Goal: Information Seeking & Learning: Learn about a topic

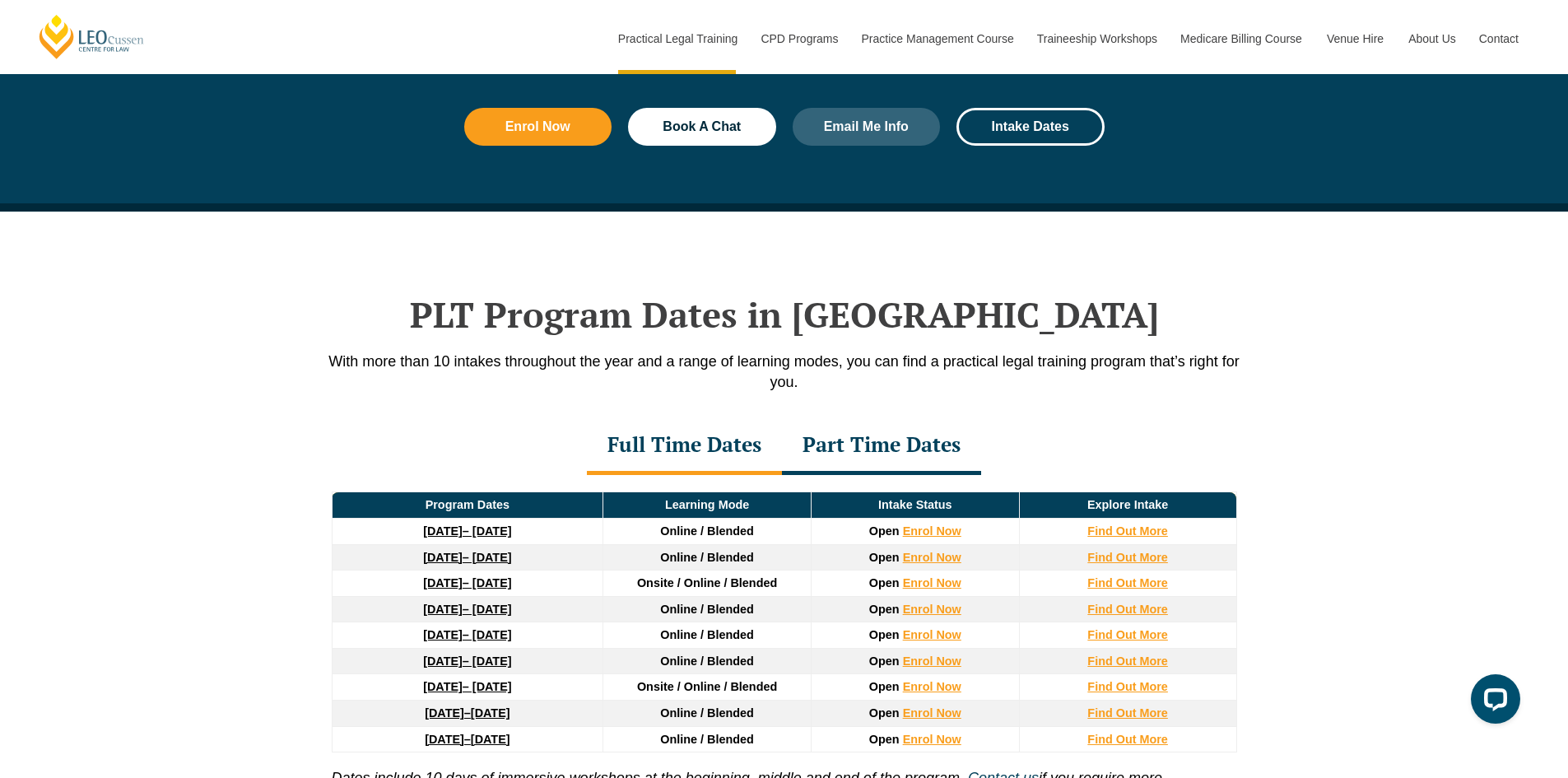
scroll to position [2059, 0]
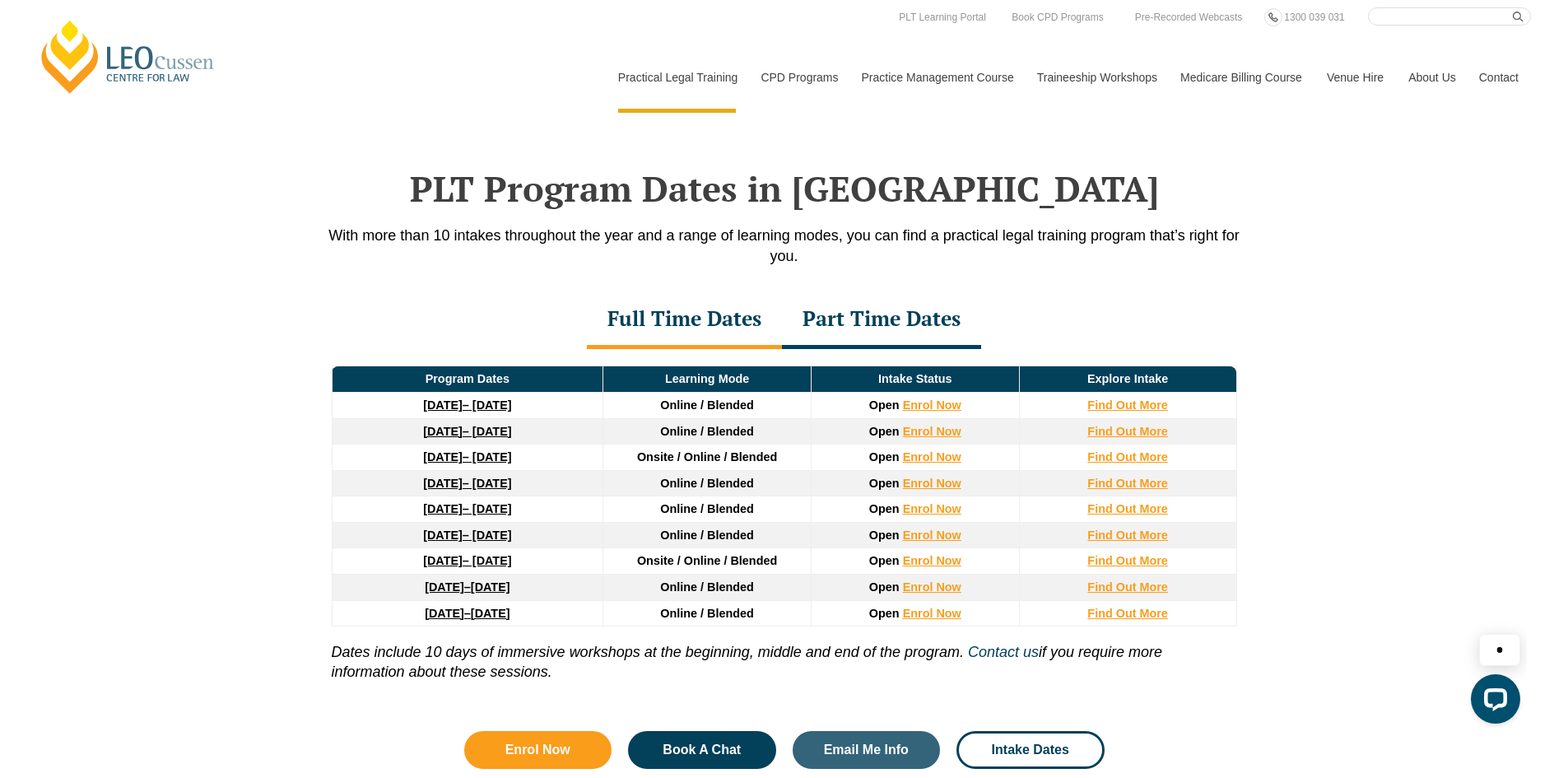
click at [1500, 79] on link "Contact" at bounding box center [1500, 77] width 64 height 71
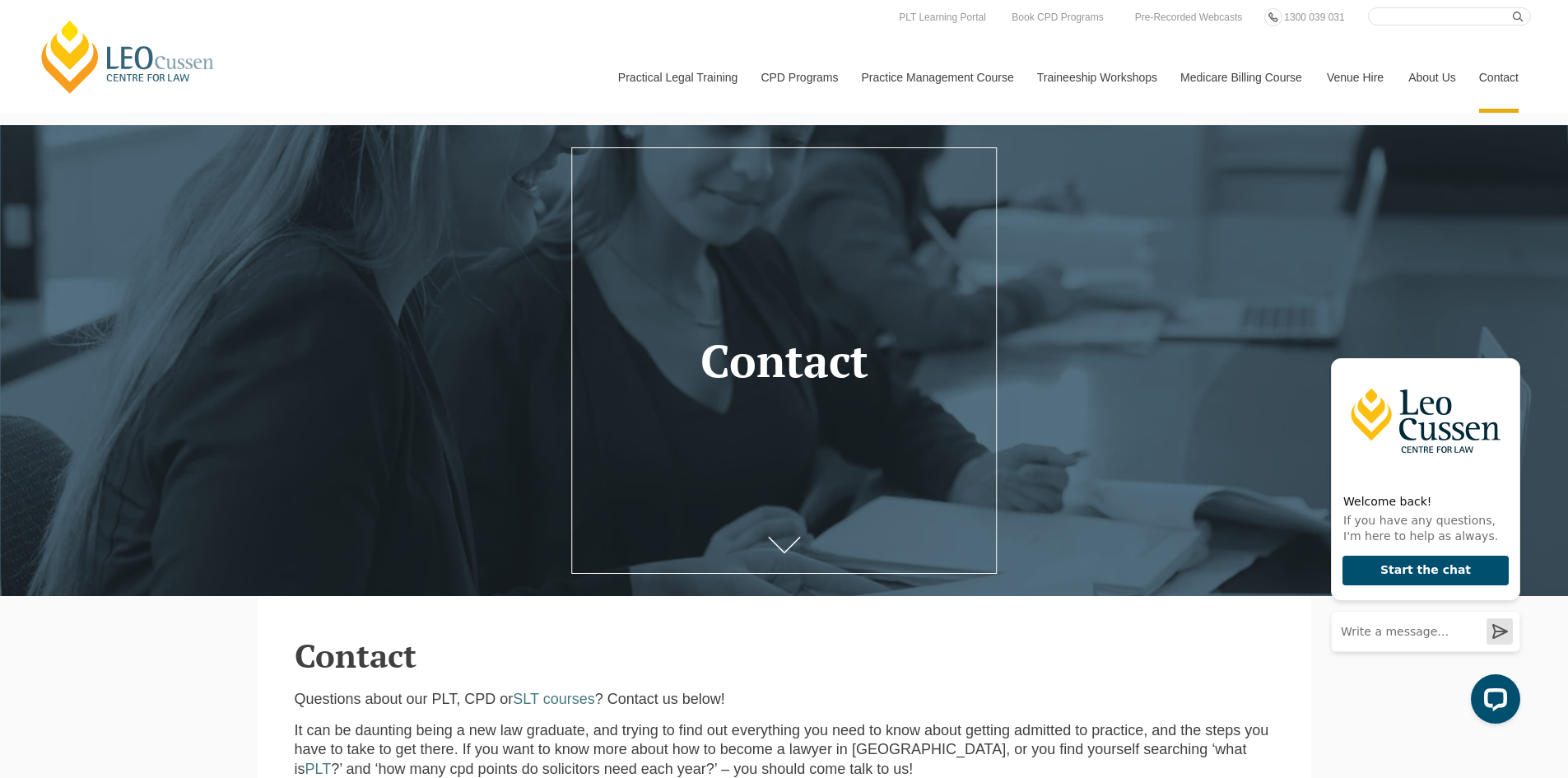
click at [177, 69] on link "[PERSON_NAME] Centre for Law" at bounding box center [128, 57] width 181 height 77
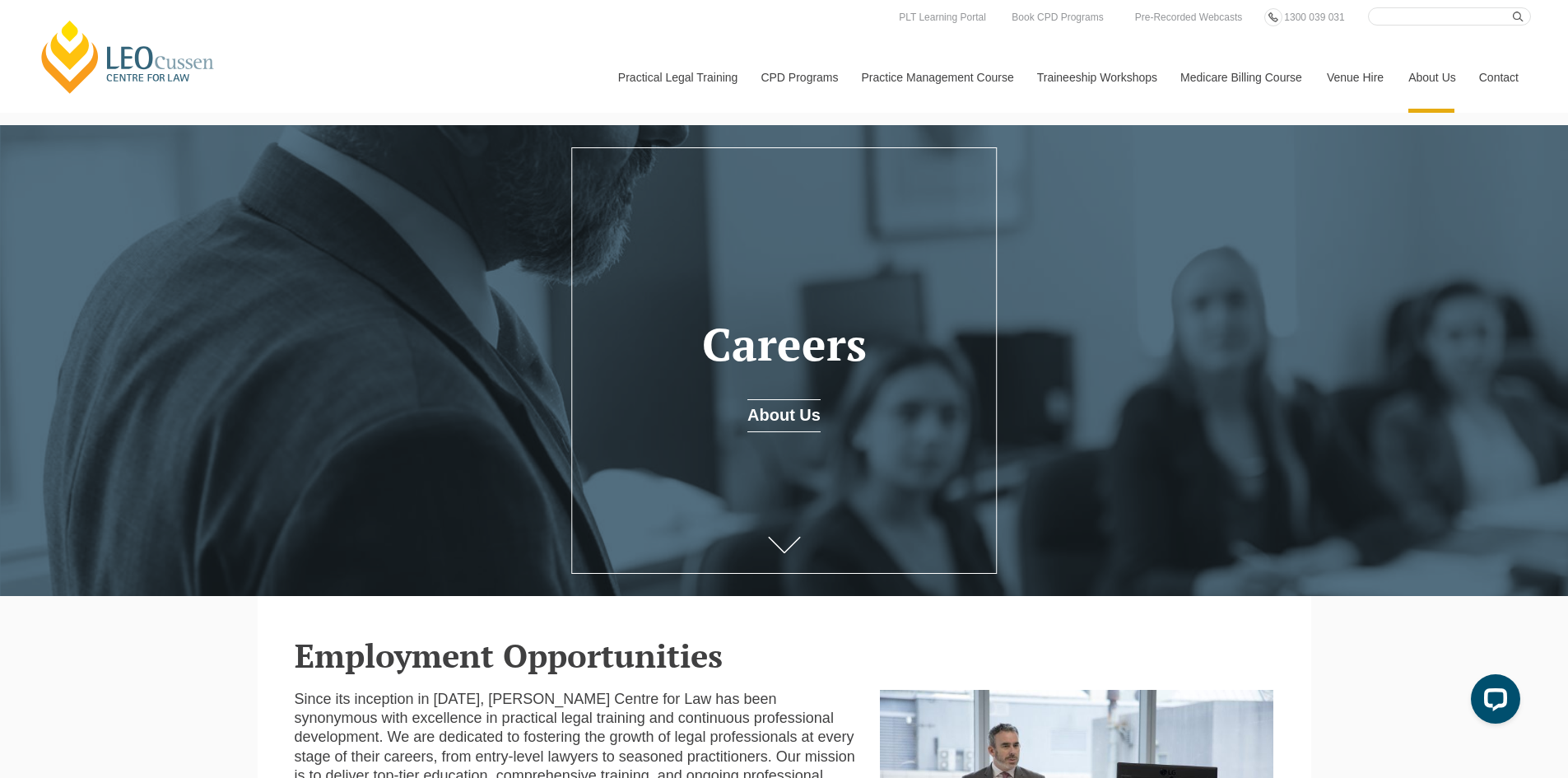
click at [1484, 74] on link "Contact" at bounding box center [1500, 77] width 64 height 71
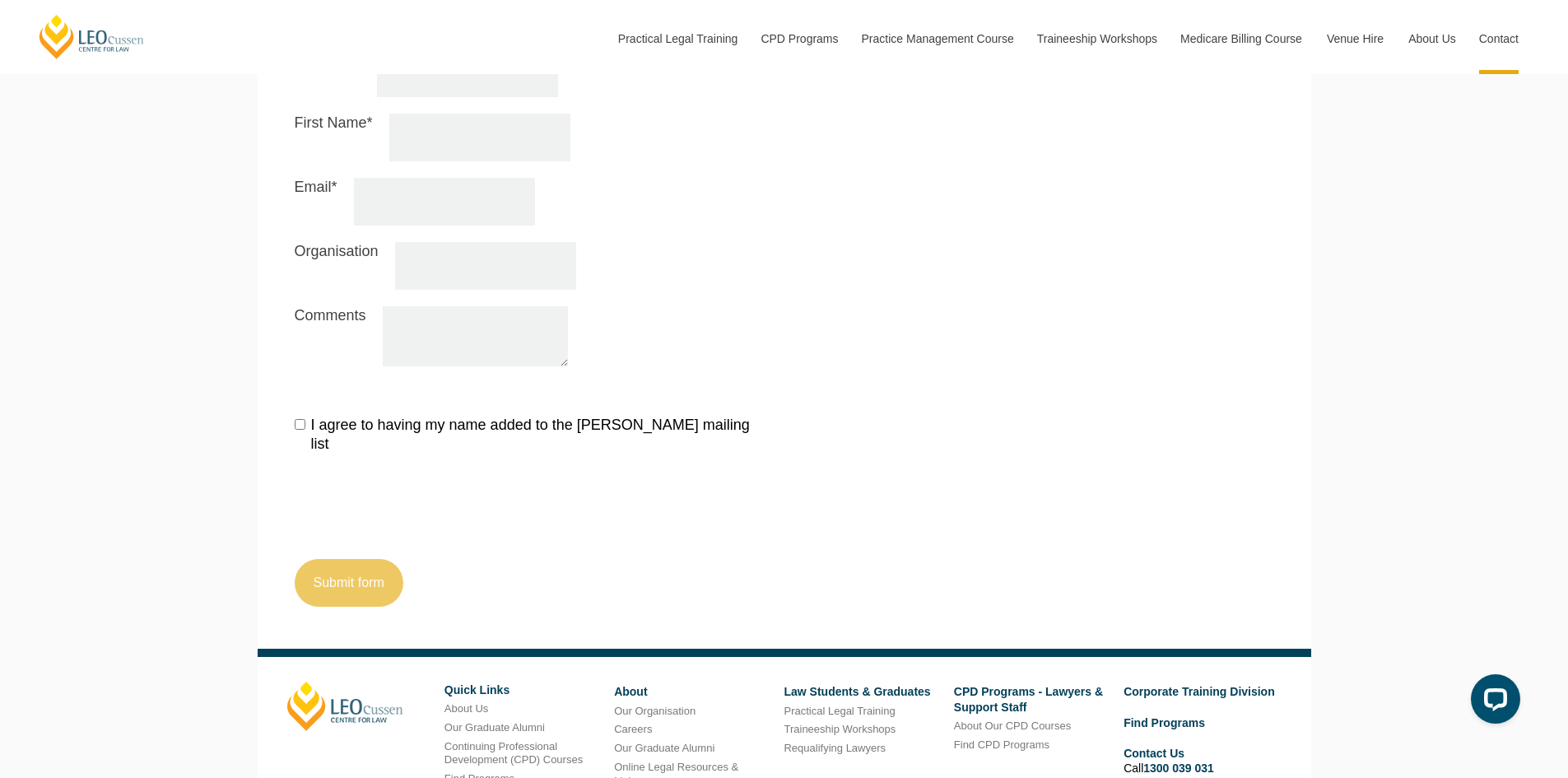
scroll to position [1928, 0]
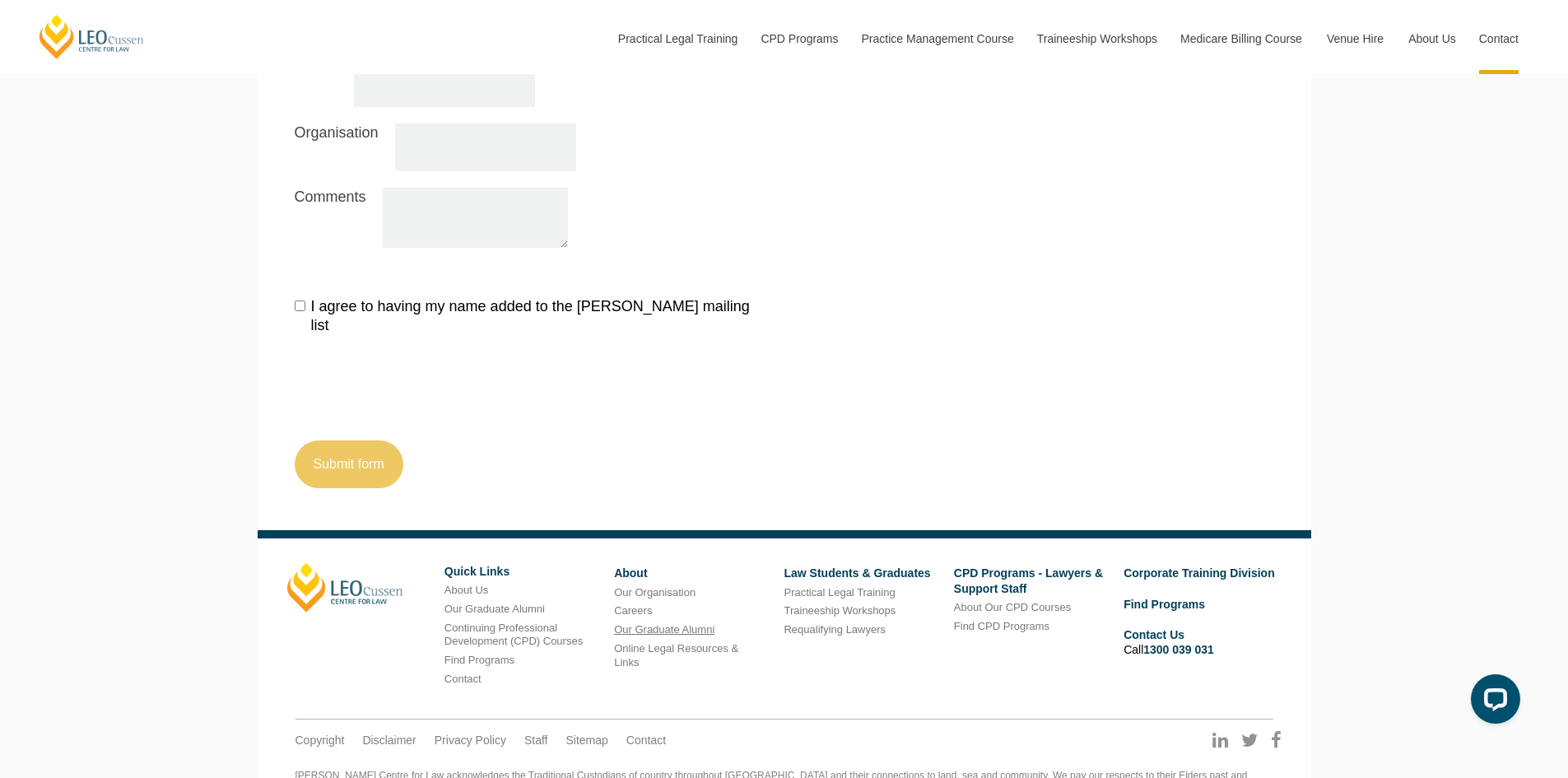
click at [670, 624] on link "Our Graduate Alumni" at bounding box center [663, 630] width 101 height 13
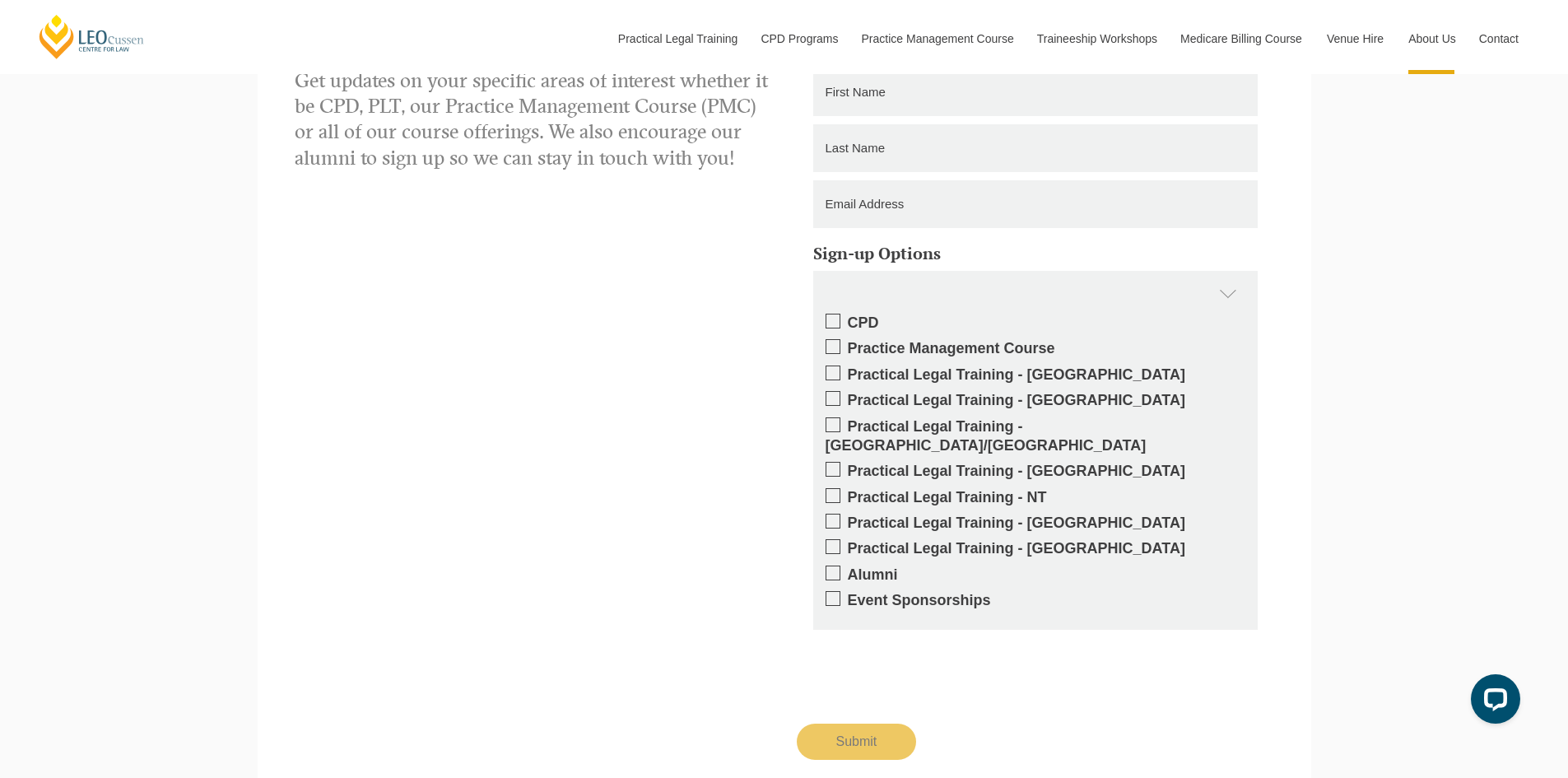
scroll to position [3288, 0]
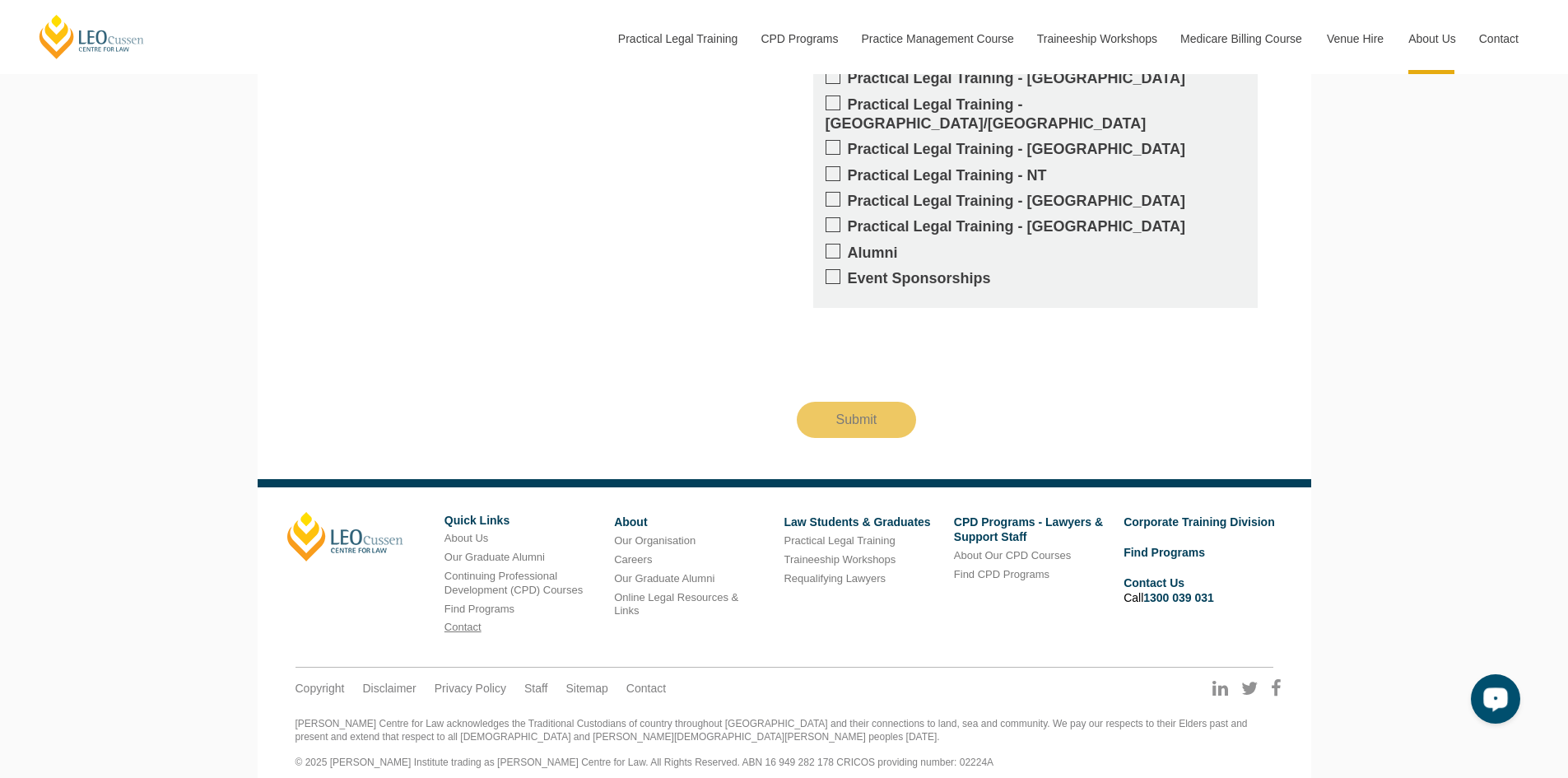
click at [459, 621] on link "Contact" at bounding box center [463, 627] width 37 height 13
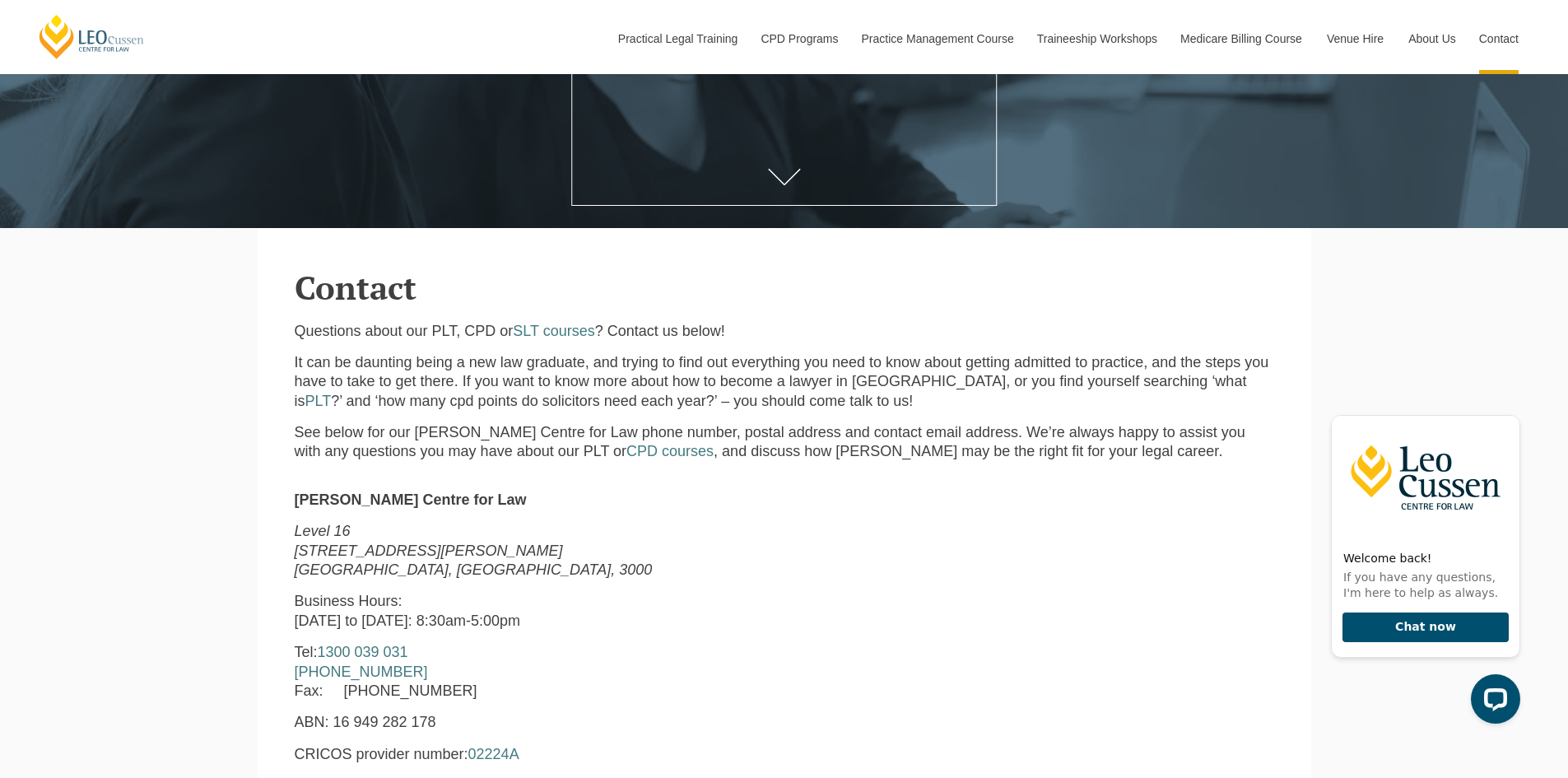
scroll to position [363, 0]
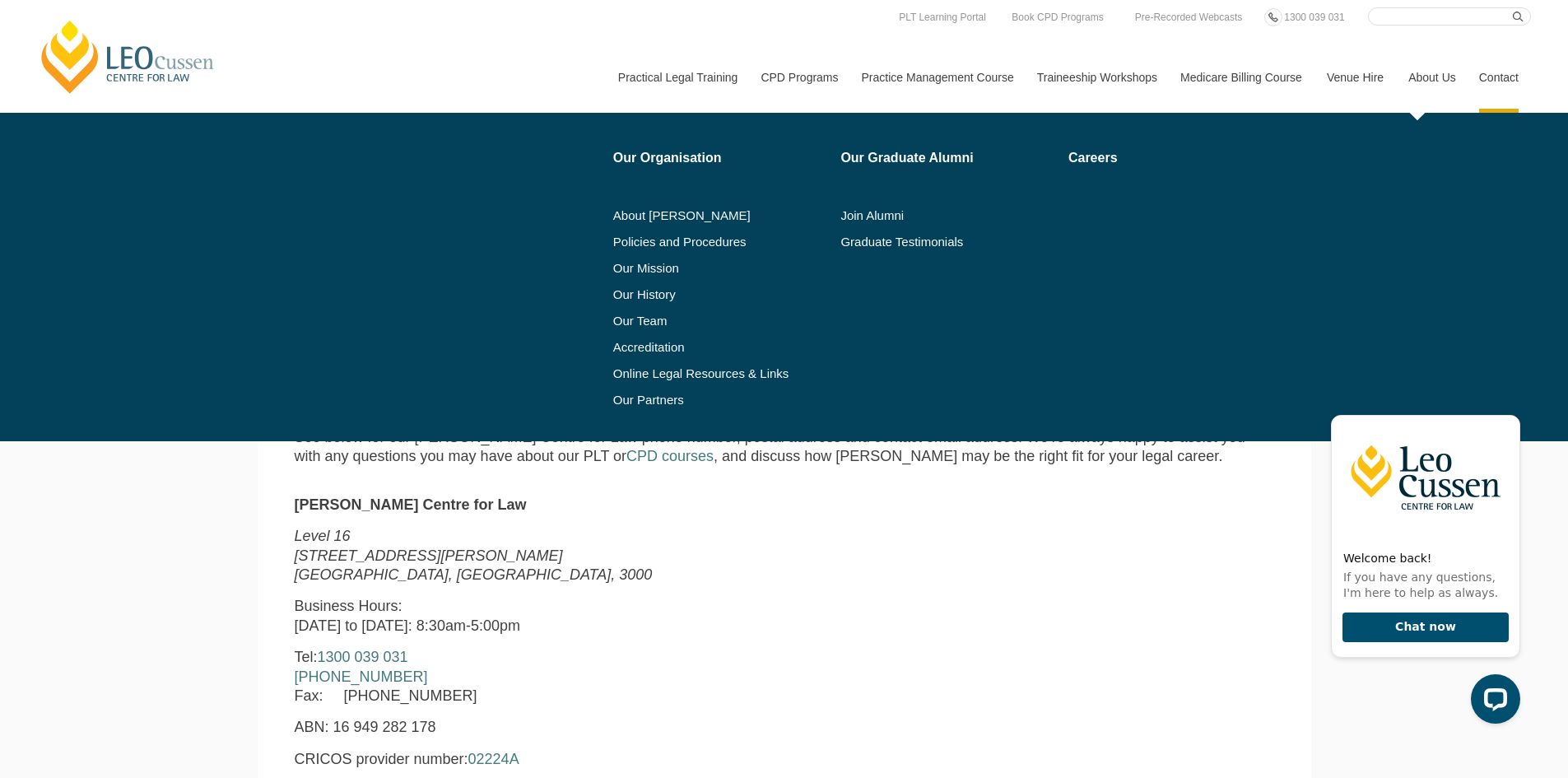
click at [1452, 80] on link "About Us" at bounding box center [1431, 77] width 71 height 71
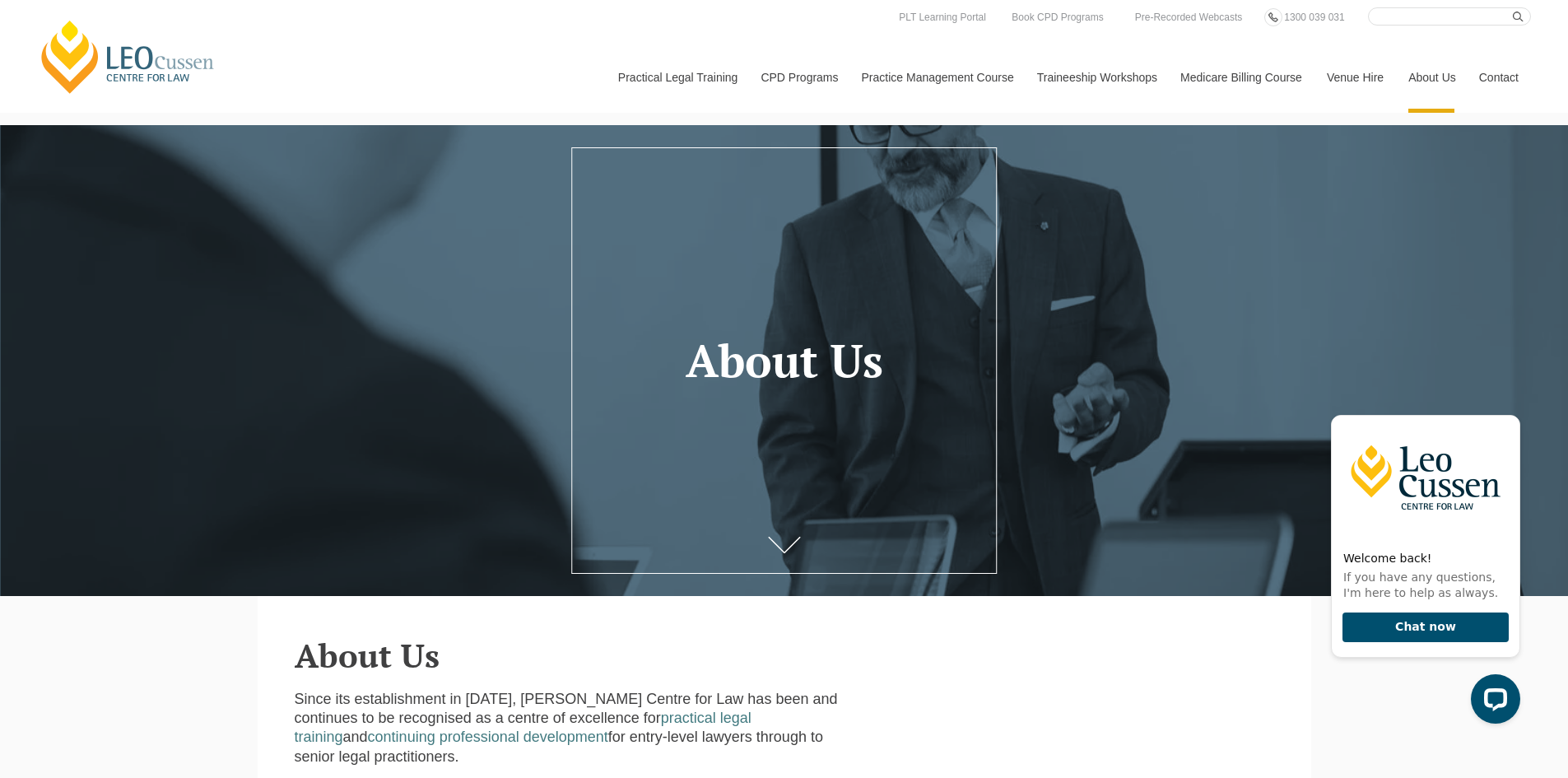
click at [1505, 77] on link "Contact" at bounding box center [1500, 77] width 64 height 71
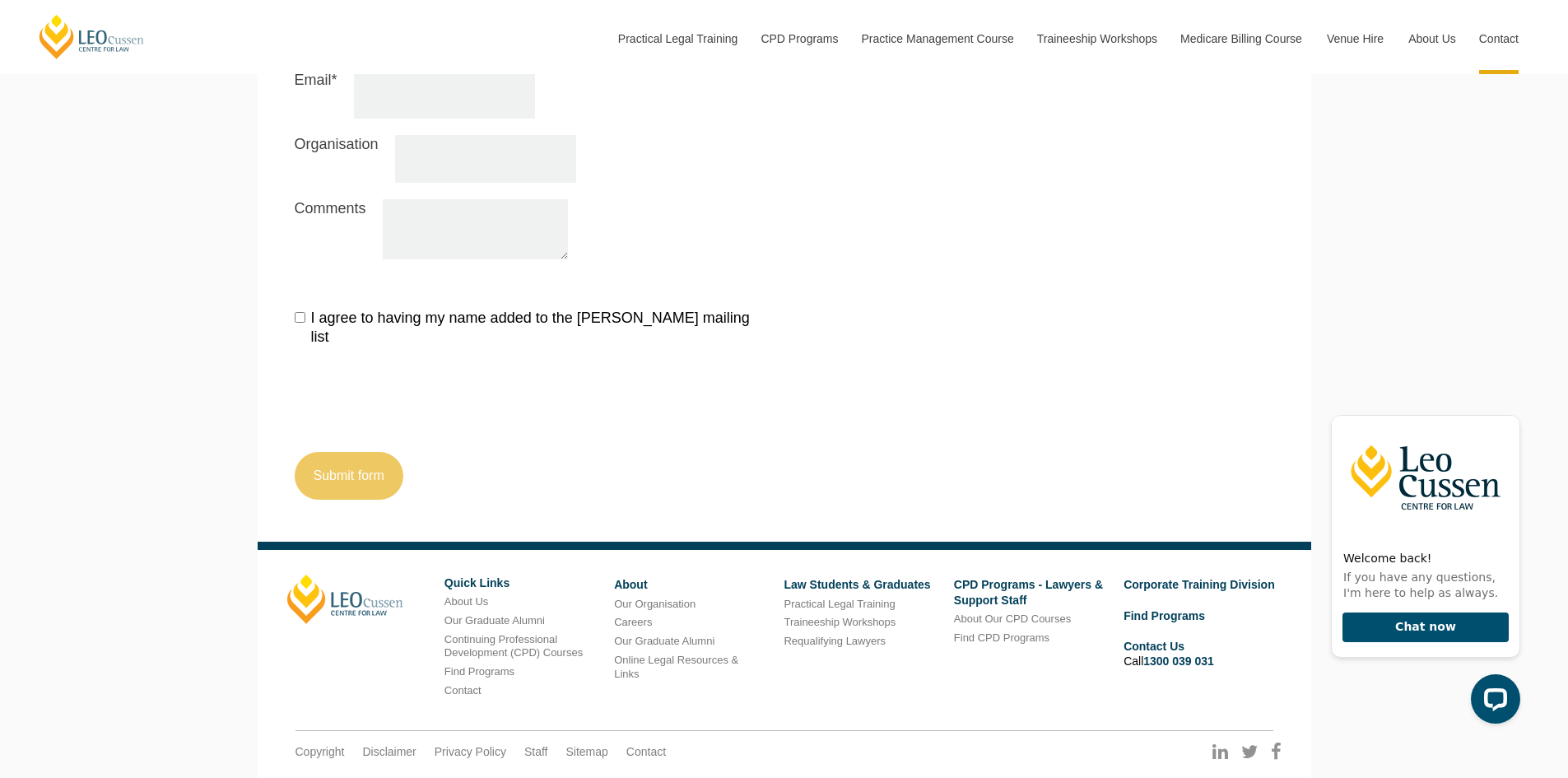
scroll to position [1928, 0]
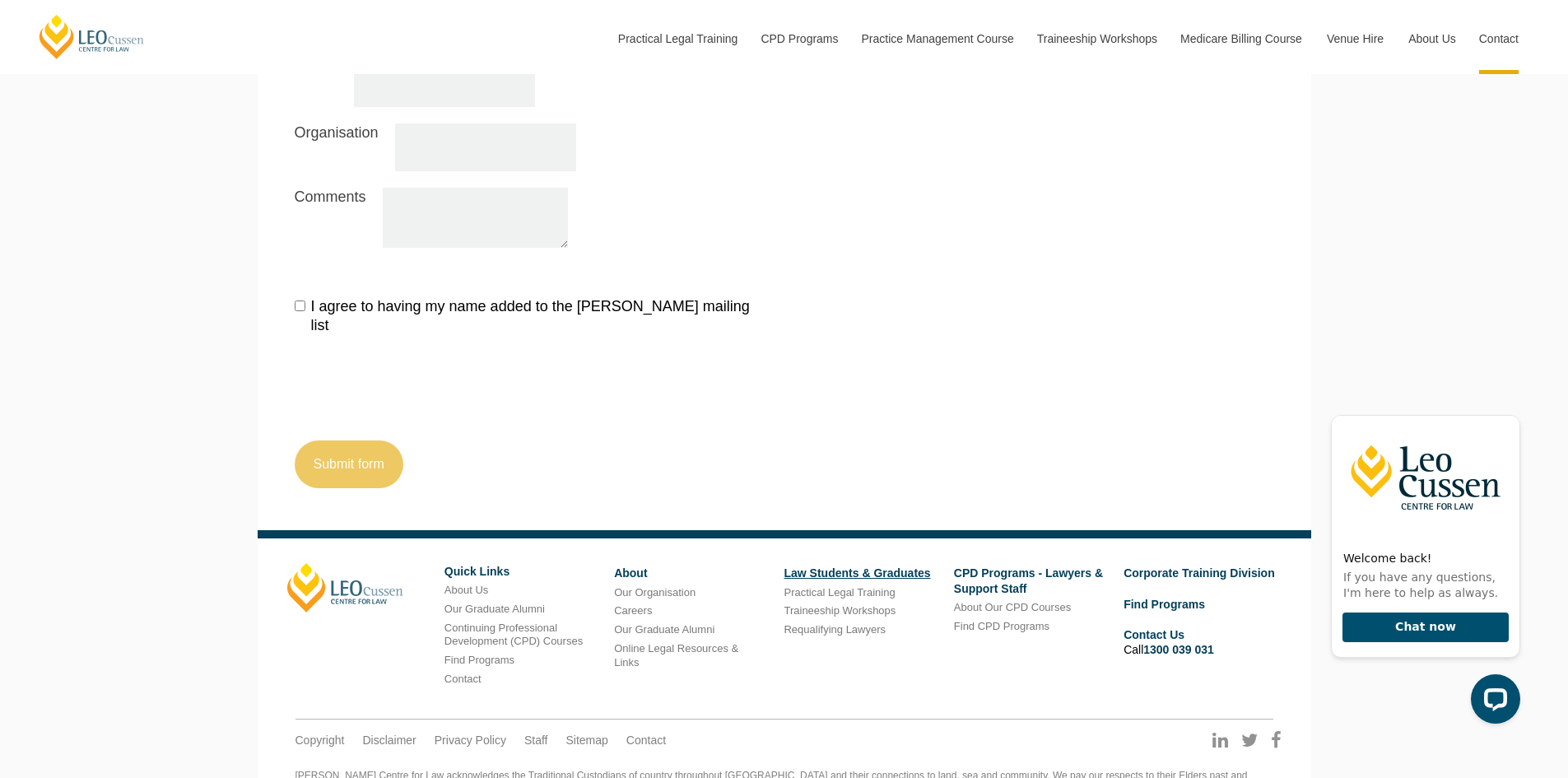
click at [904, 567] on link "Law Students & Graduates" at bounding box center [857, 574] width 146 height 14
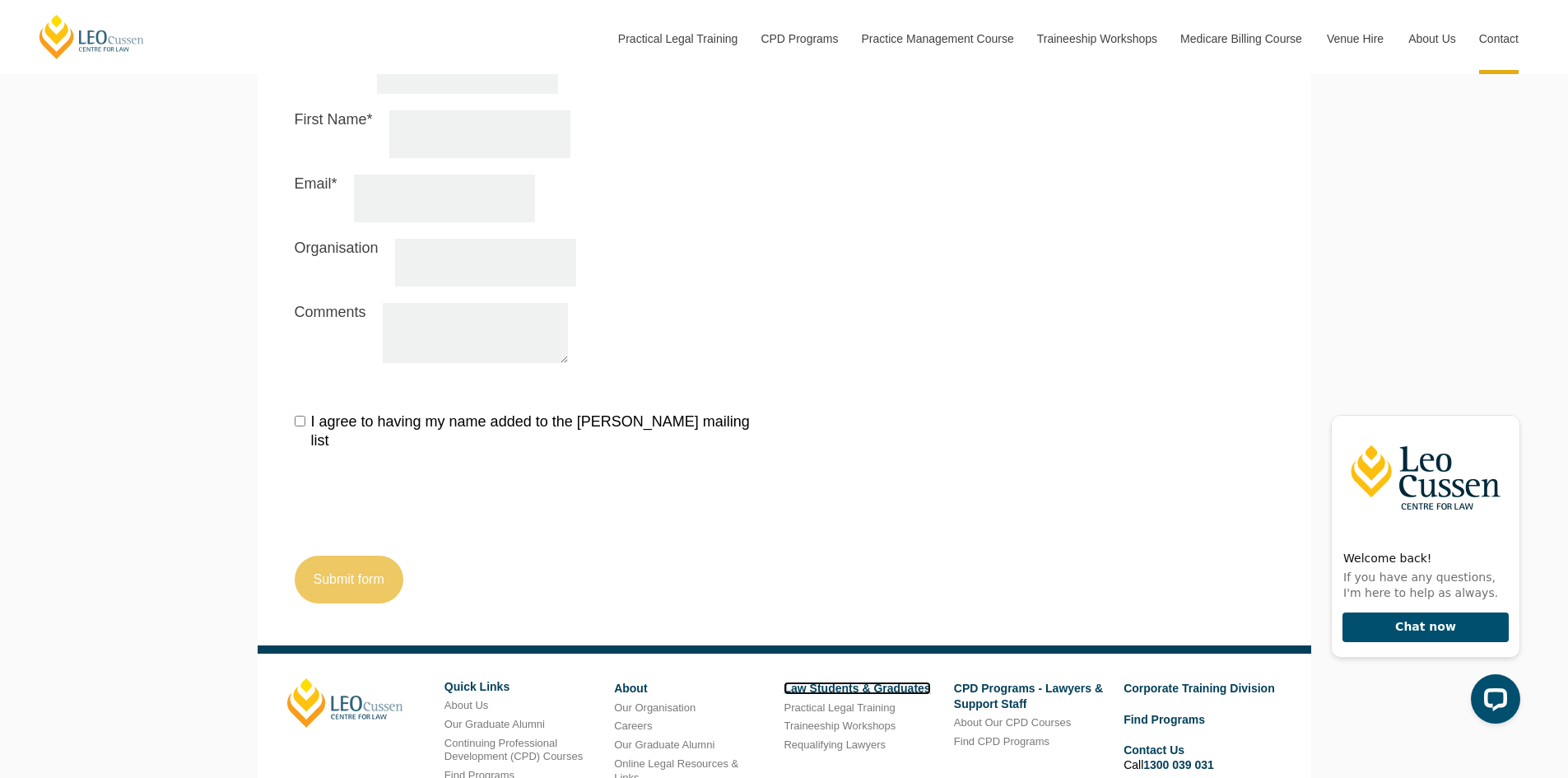
scroll to position [1928, 0]
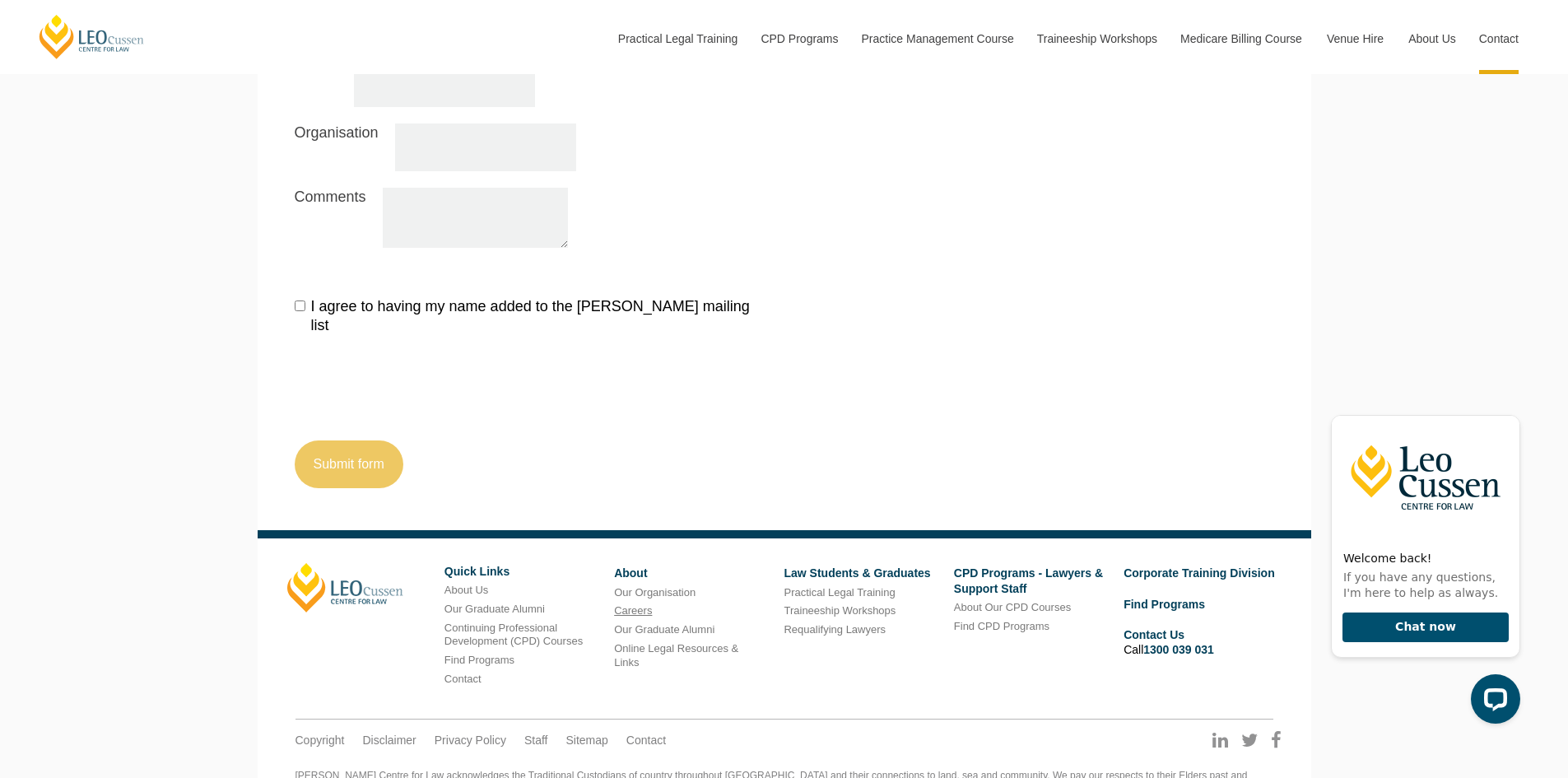
click at [642, 604] on link "Careers" at bounding box center [632, 610] width 38 height 13
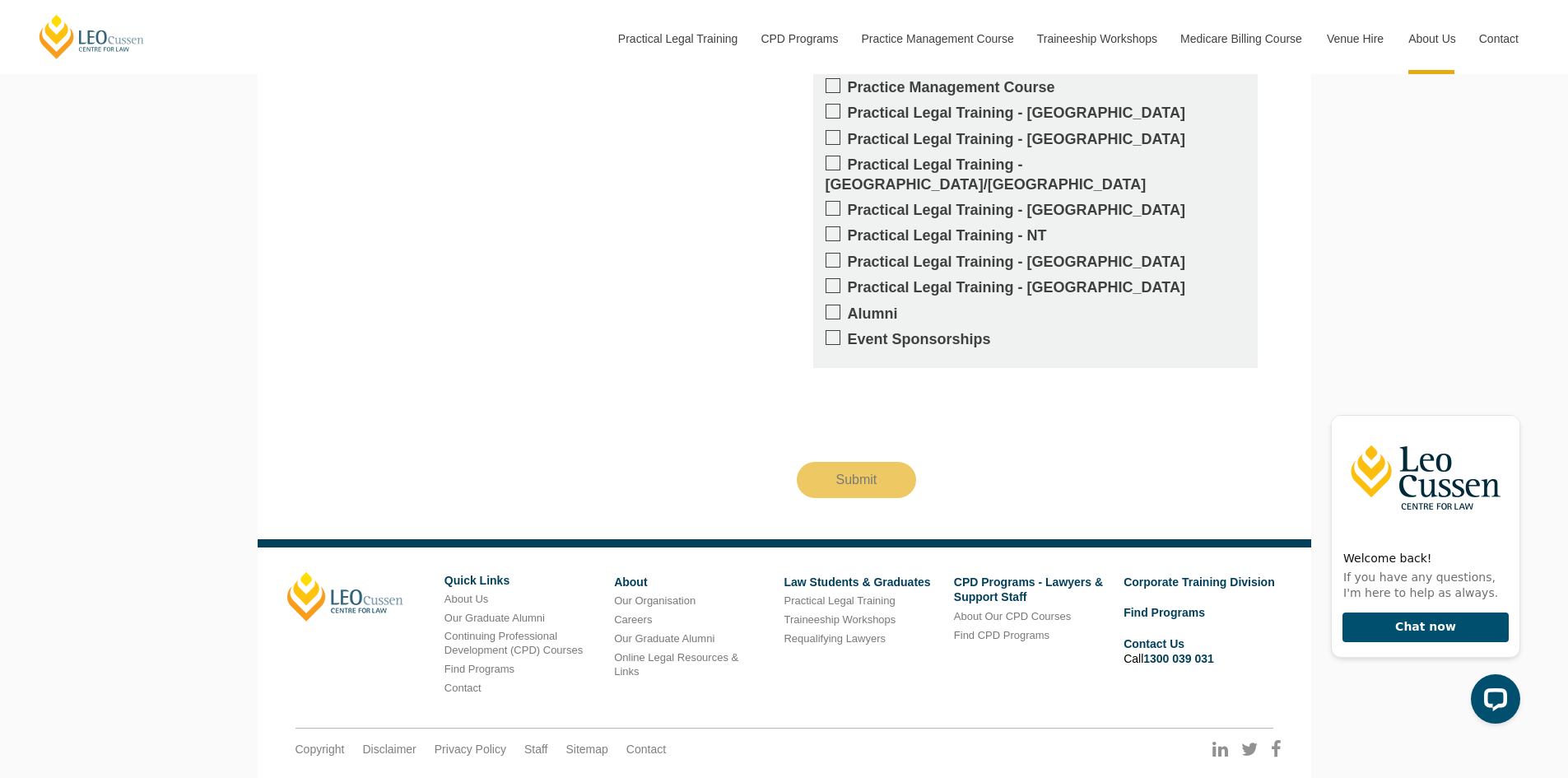
scroll to position [2683, 0]
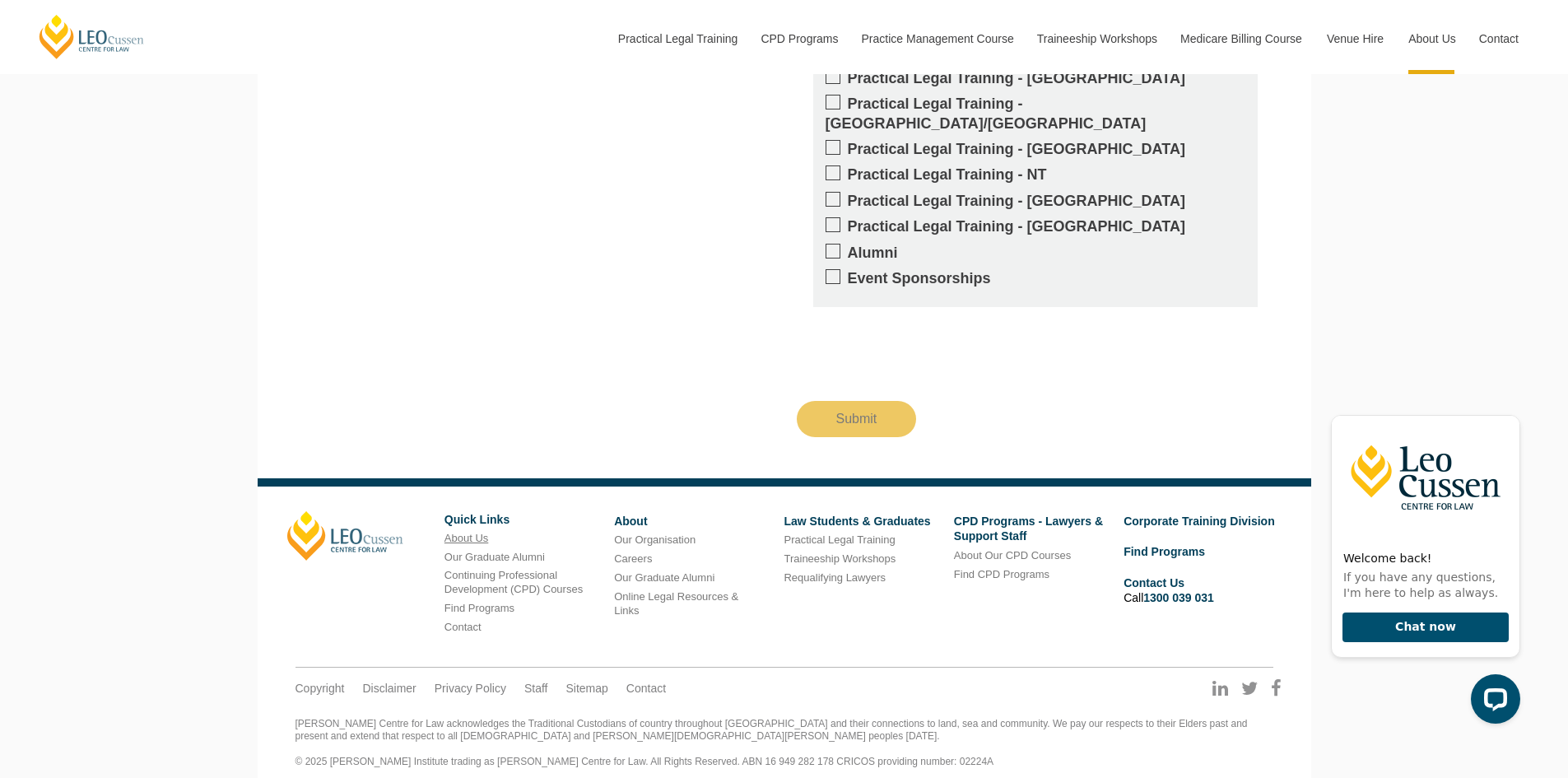
click at [469, 532] on link "About Us" at bounding box center [466, 538] width 44 height 13
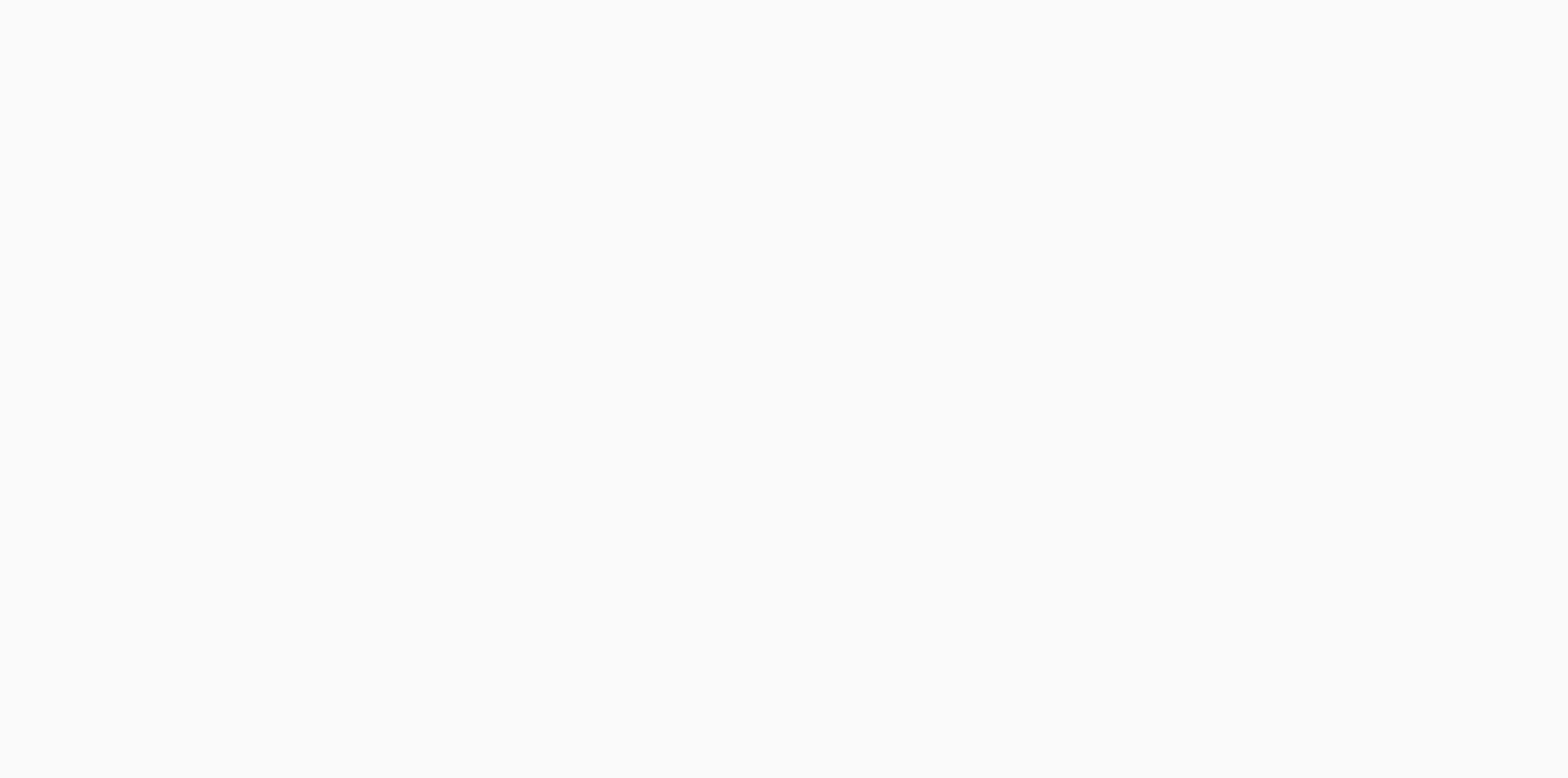
scroll to position [1906, 0]
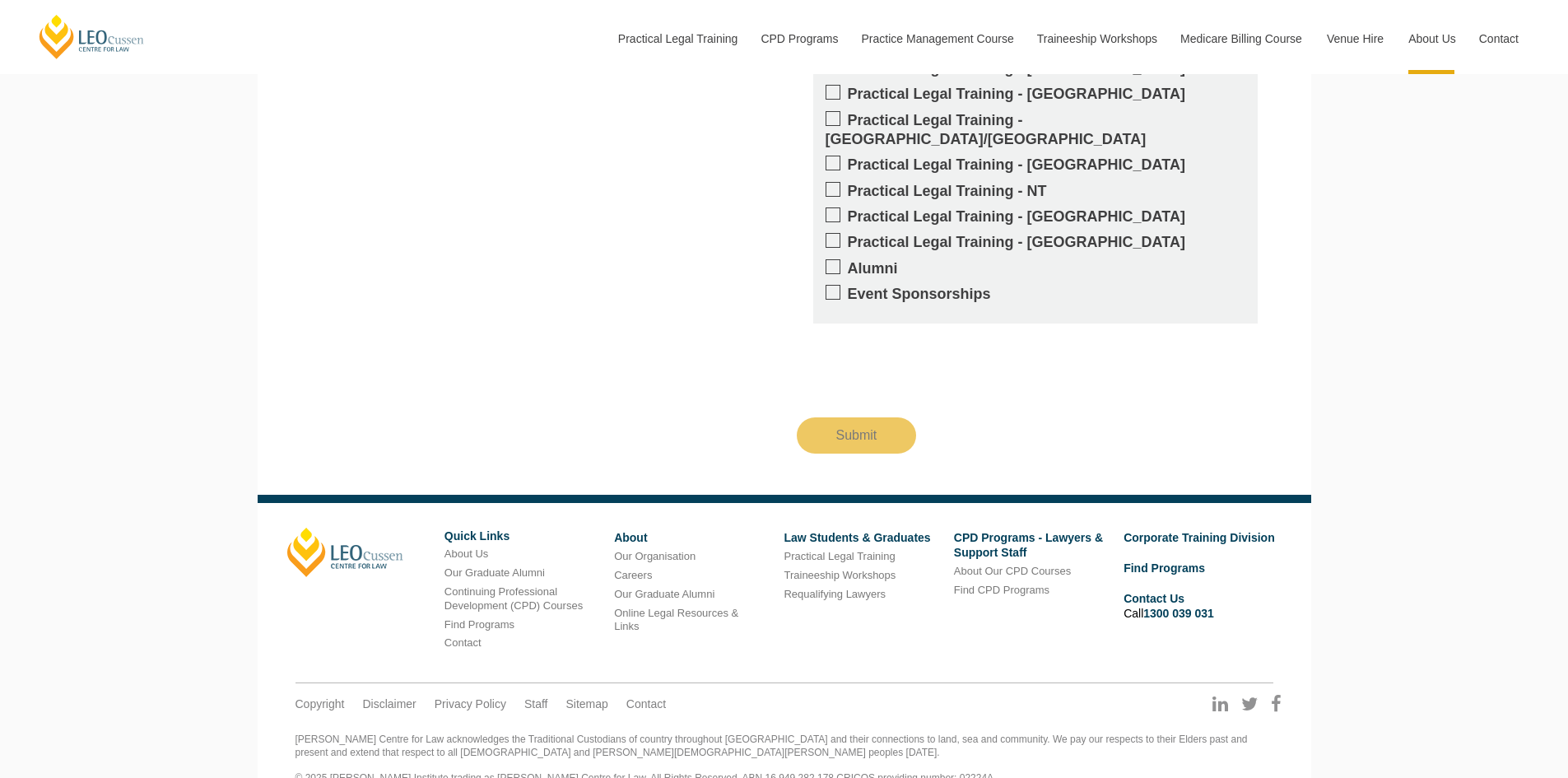
scroll to position [3288, 0]
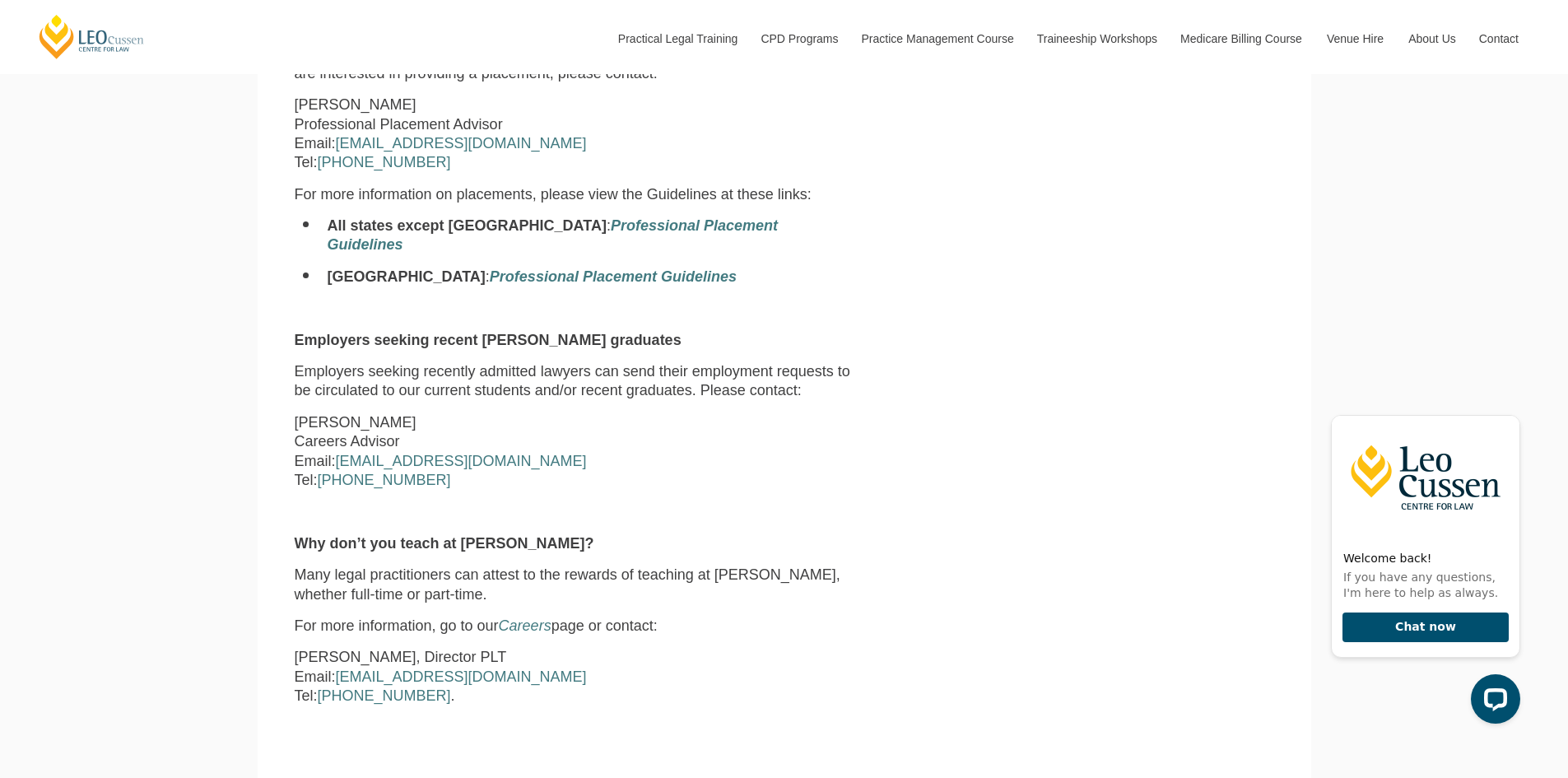
scroll to position [1153, 0]
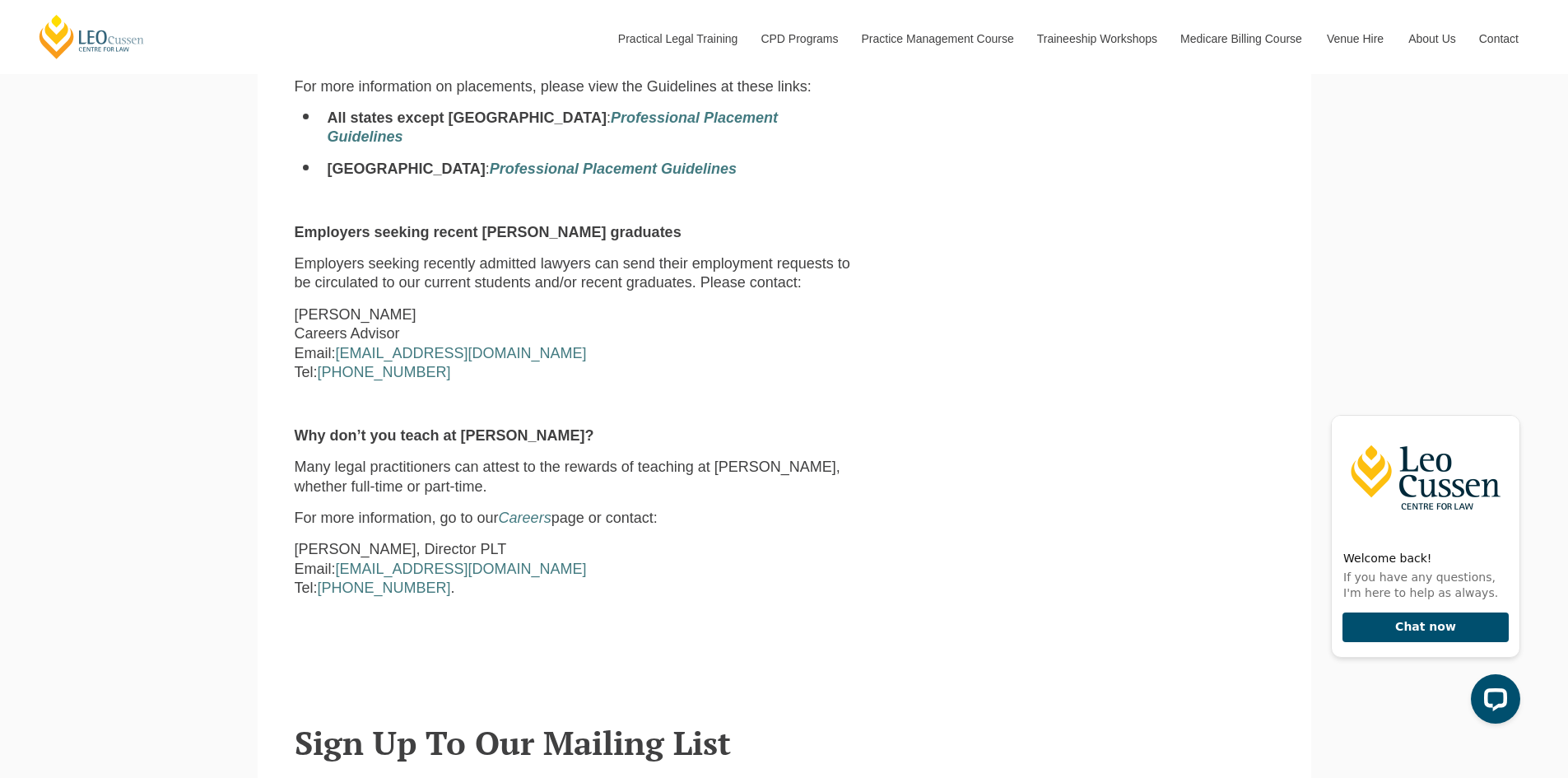
click at [991, 335] on div "We encourage legal employers to take on a [PERSON_NAME] graduate which will ben…" at bounding box center [784, 90] width 1004 height 1105
drag, startPoint x: 525, startPoint y: 337, endPoint x: 343, endPoint y: 340, distance: 182.0
click at [343, 340] on p "[PERSON_NAME] Careers Advisor Email: [EMAIL_ADDRESS][DOMAIN_NAME] Tel: [PHONE_N…" at bounding box center [575, 344] width 561 height 77
copy link "[EMAIL_ADDRESS][DOMAIN_NAME]"
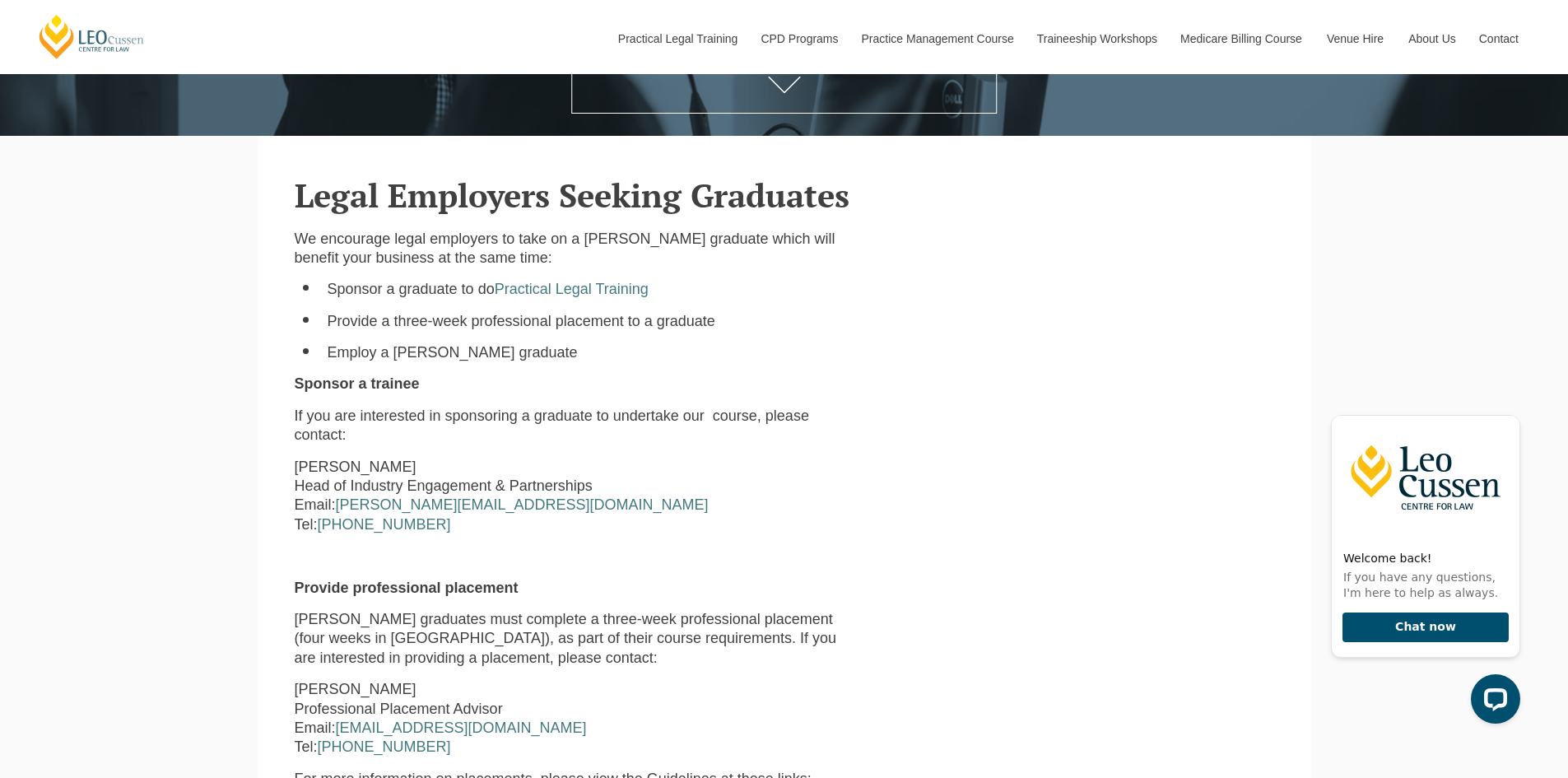
scroll to position [296, 0]
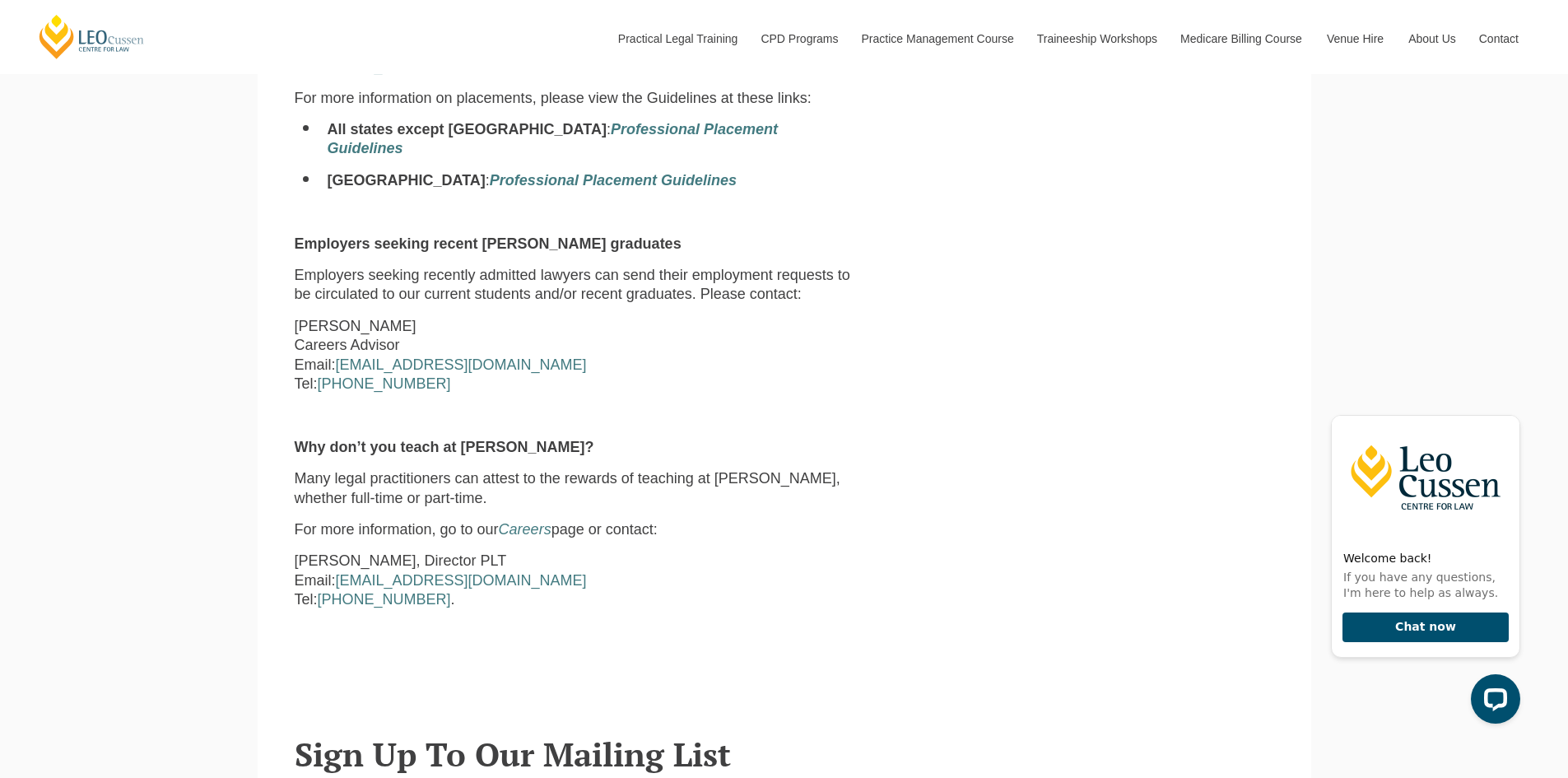
scroll to position [955, 0]
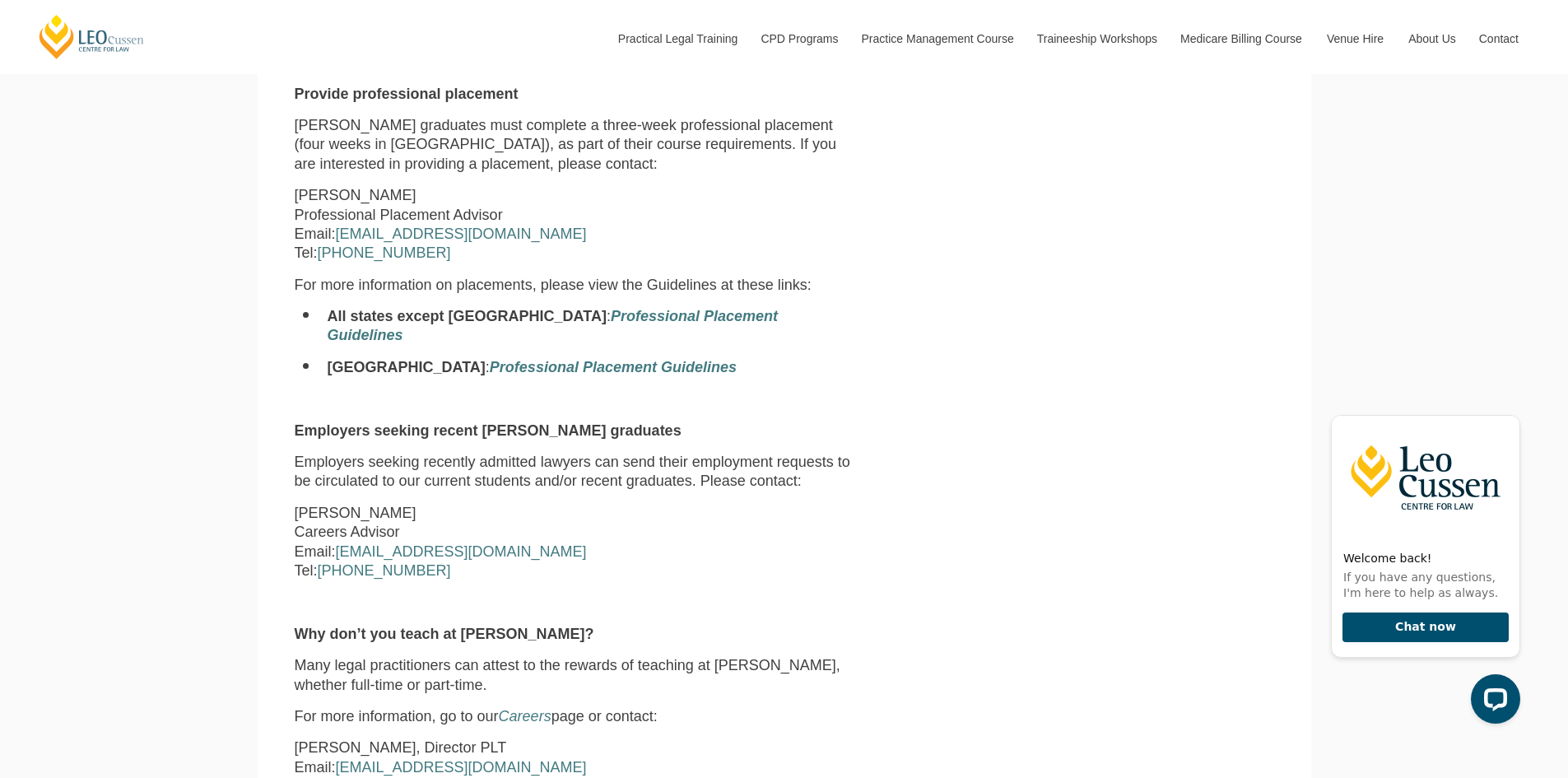
click at [943, 502] on div "We encourage legal employers to take on a [PERSON_NAME] graduate which will ben…" at bounding box center [784, 288] width 1004 height 1105
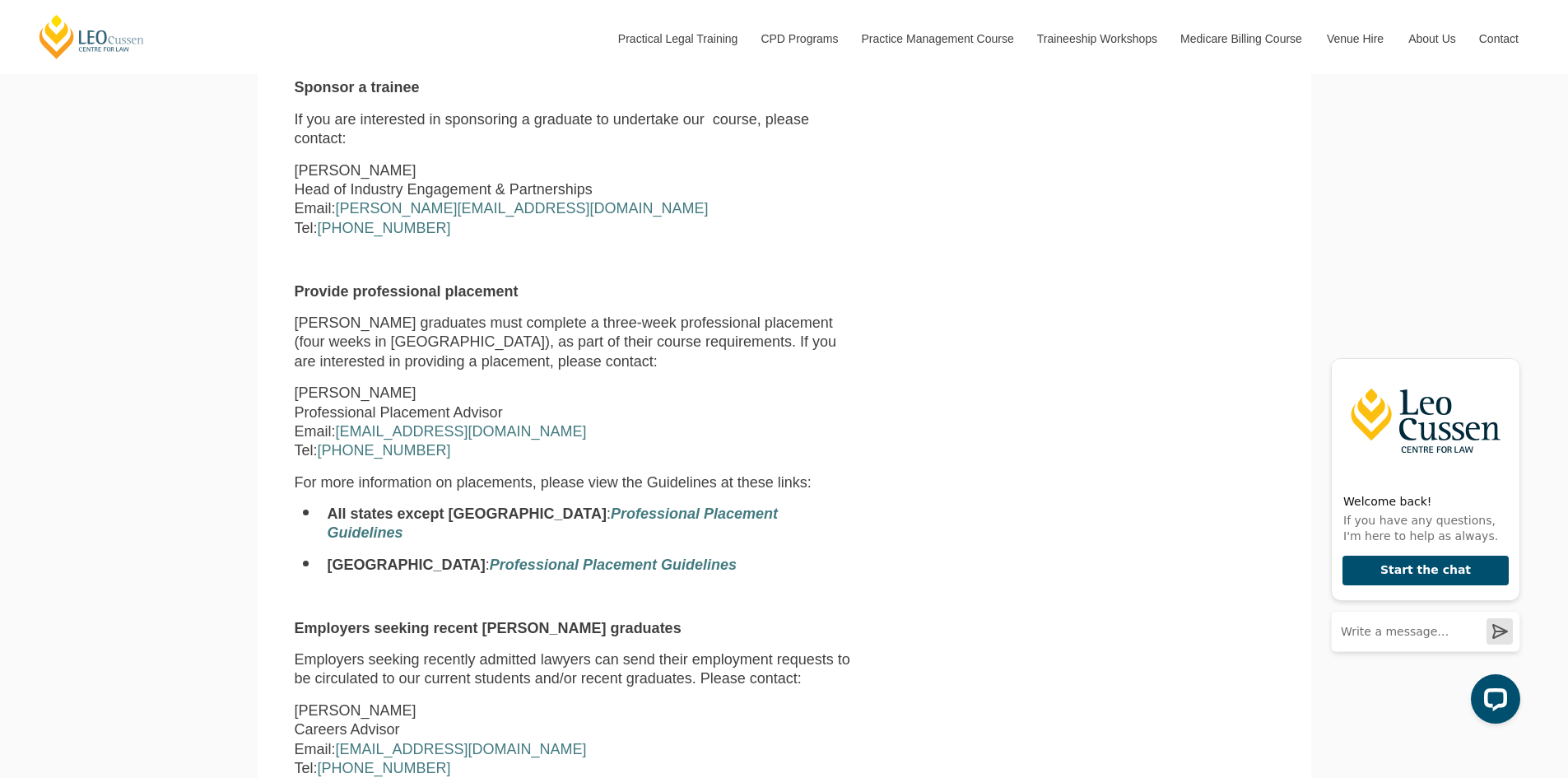
scroll to position [824, 0]
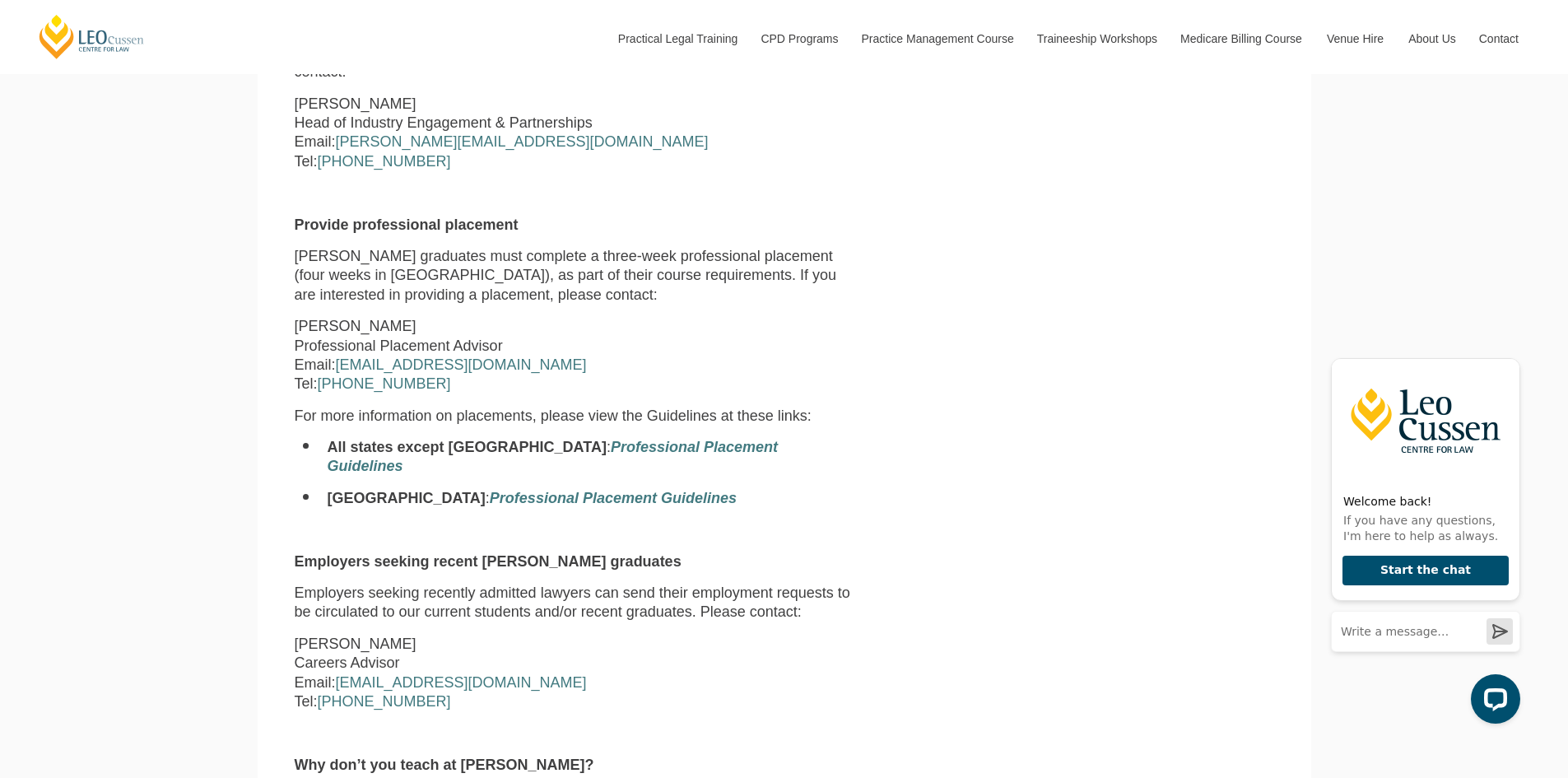
drag, startPoint x: 774, startPoint y: 510, endPoint x: 1, endPoint y: 527, distance: 773.2
click at [1, 527] on div "Leo Cussen Centre for Law Search here Practical Legal Training Our Practical Le…" at bounding box center [784, 677] width 1568 height 3003
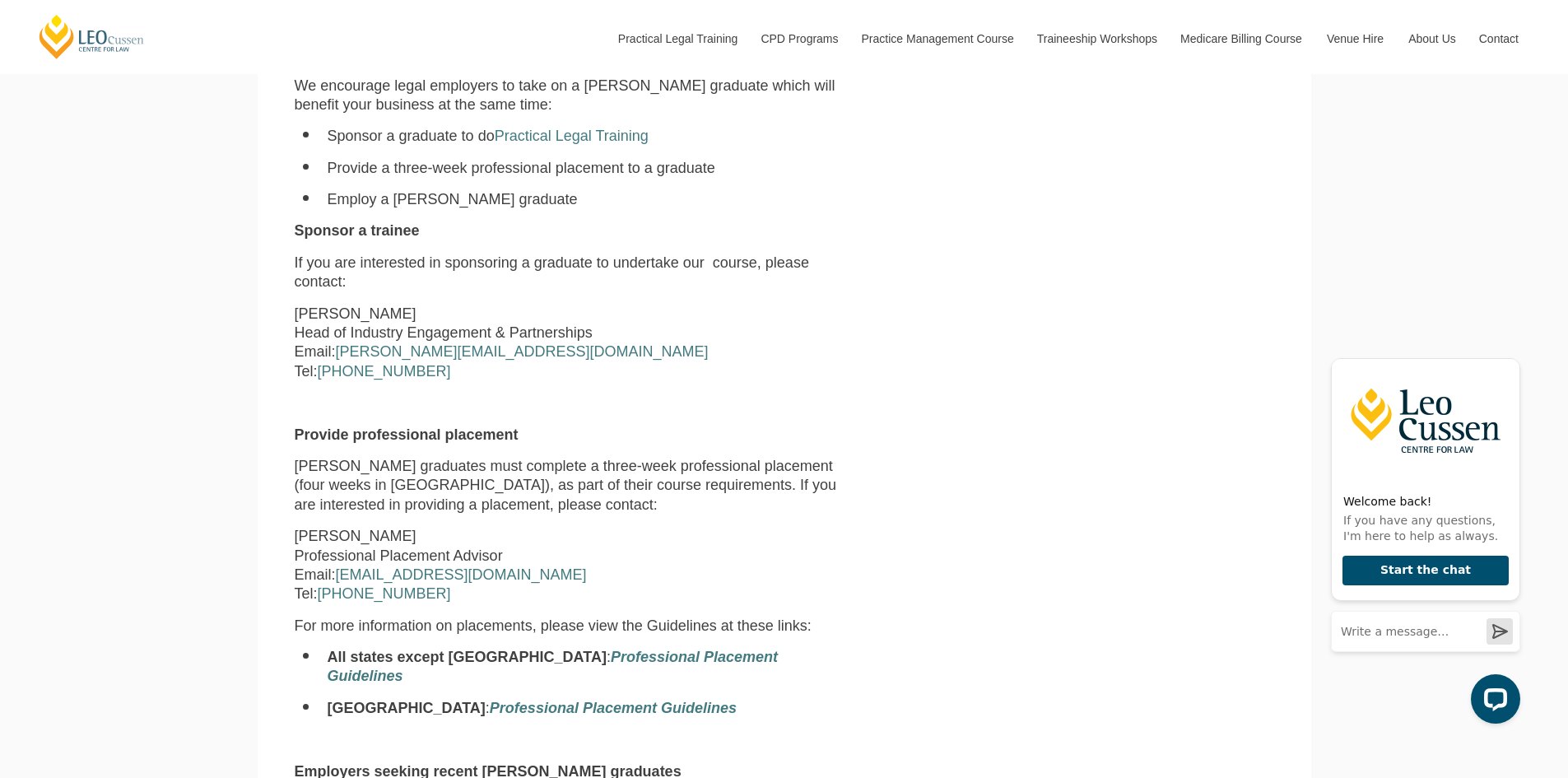
scroll to position [494, 0]
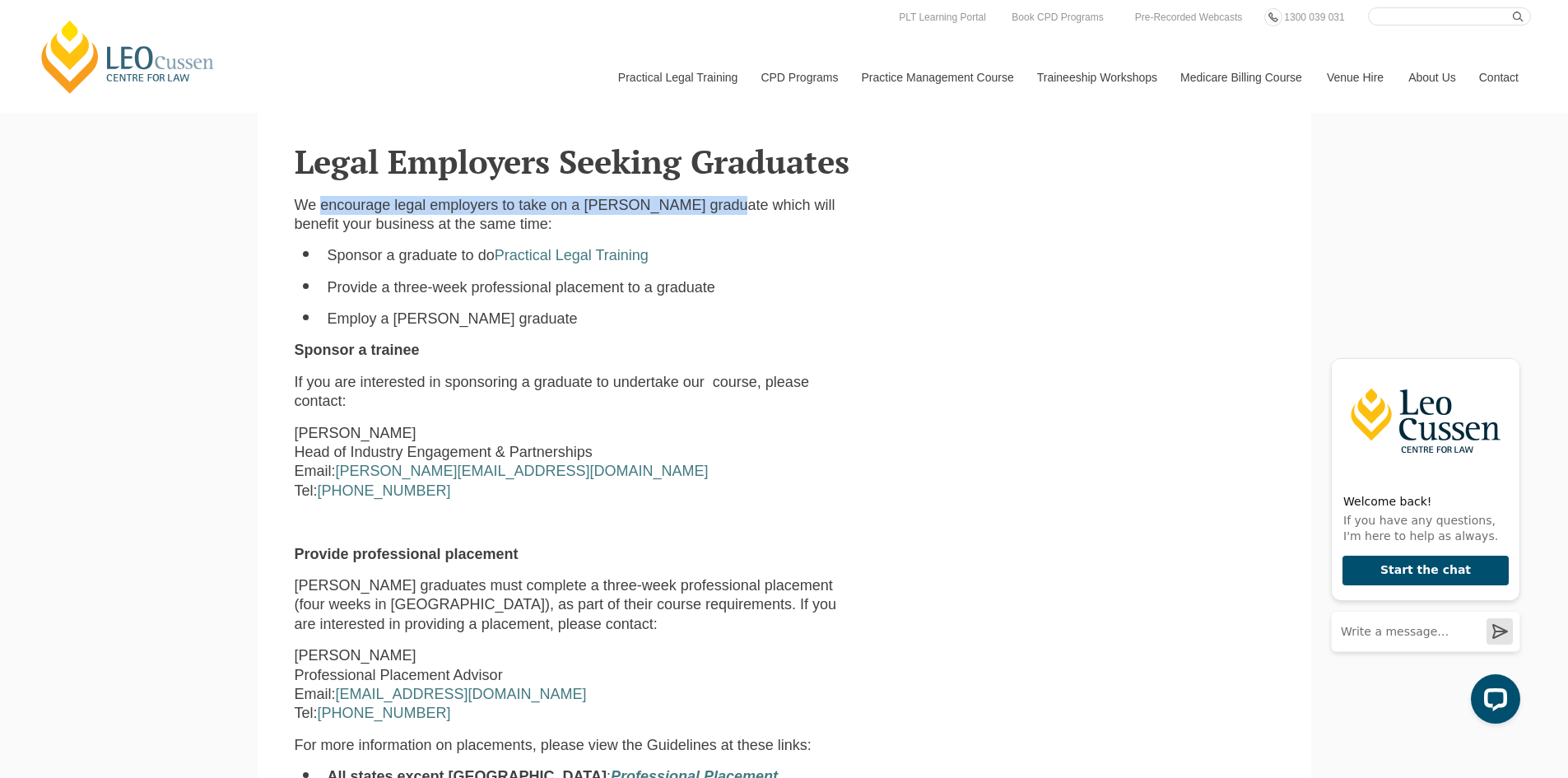
drag, startPoint x: 726, startPoint y: 208, endPoint x: 324, endPoint y: 205, distance: 402.0
click at [324, 205] on p "We encourage legal employers to take on a [PERSON_NAME] graduate which will ben…" at bounding box center [575, 216] width 561 height 39
copy p "encourage legal employers to take on a Leo Cussen graduate"
click at [776, 298] on li "Provide a three-week professional placement to a graduate" at bounding box center [592, 287] width 529 height 19
drag, startPoint x: 392, startPoint y: 203, endPoint x: 724, endPoint y: 218, distance: 332.3
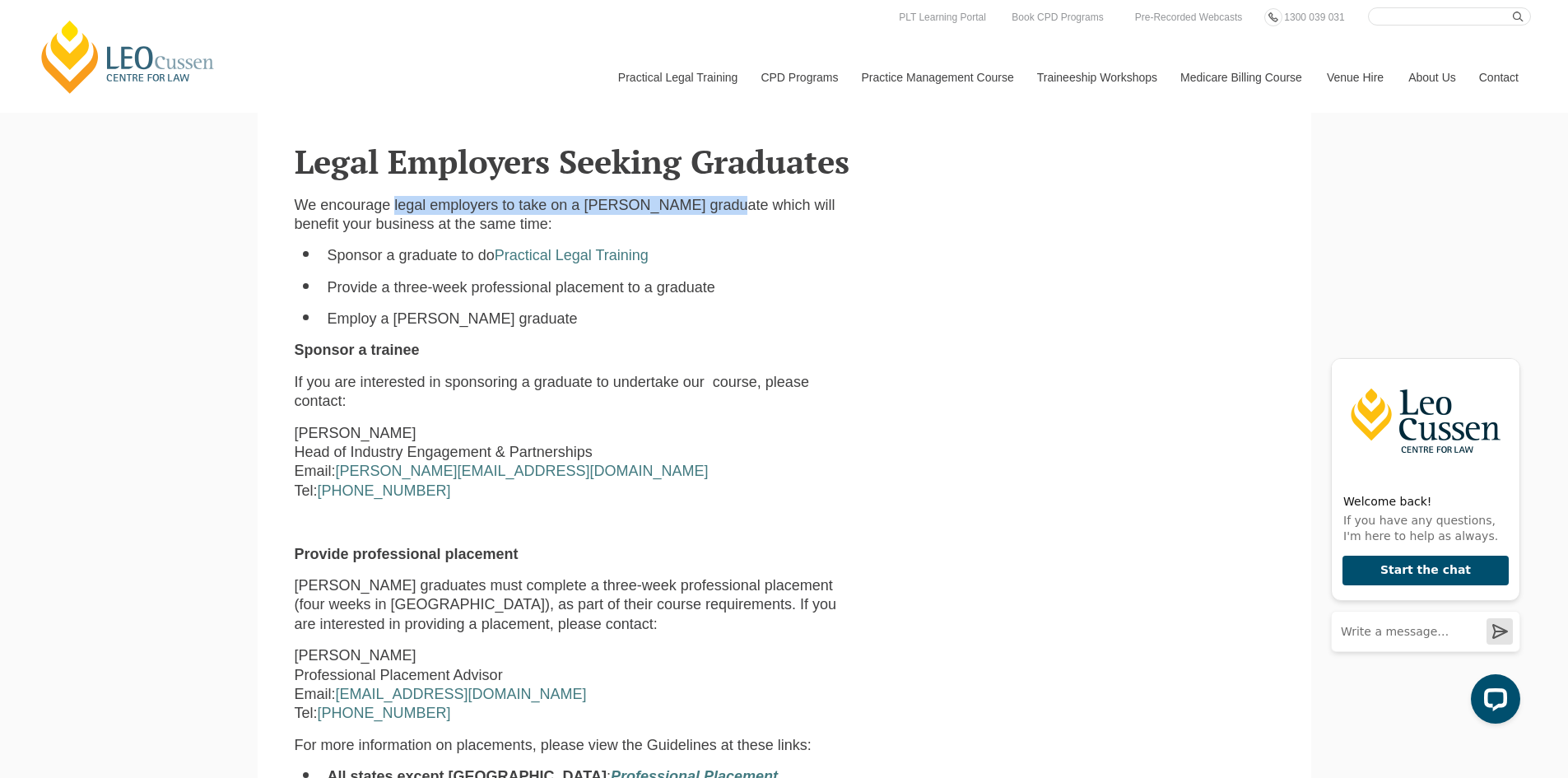
click at [724, 218] on p "We encourage legal employers to take on a [PERSON_NAME] graduate which will ben…" at bounding box center [575, 216] width 561 height 39
click at [543, 329] on li "Employ a [PERSON_NAME] graduate" at bounding box center [592, 318] width 529 height 19
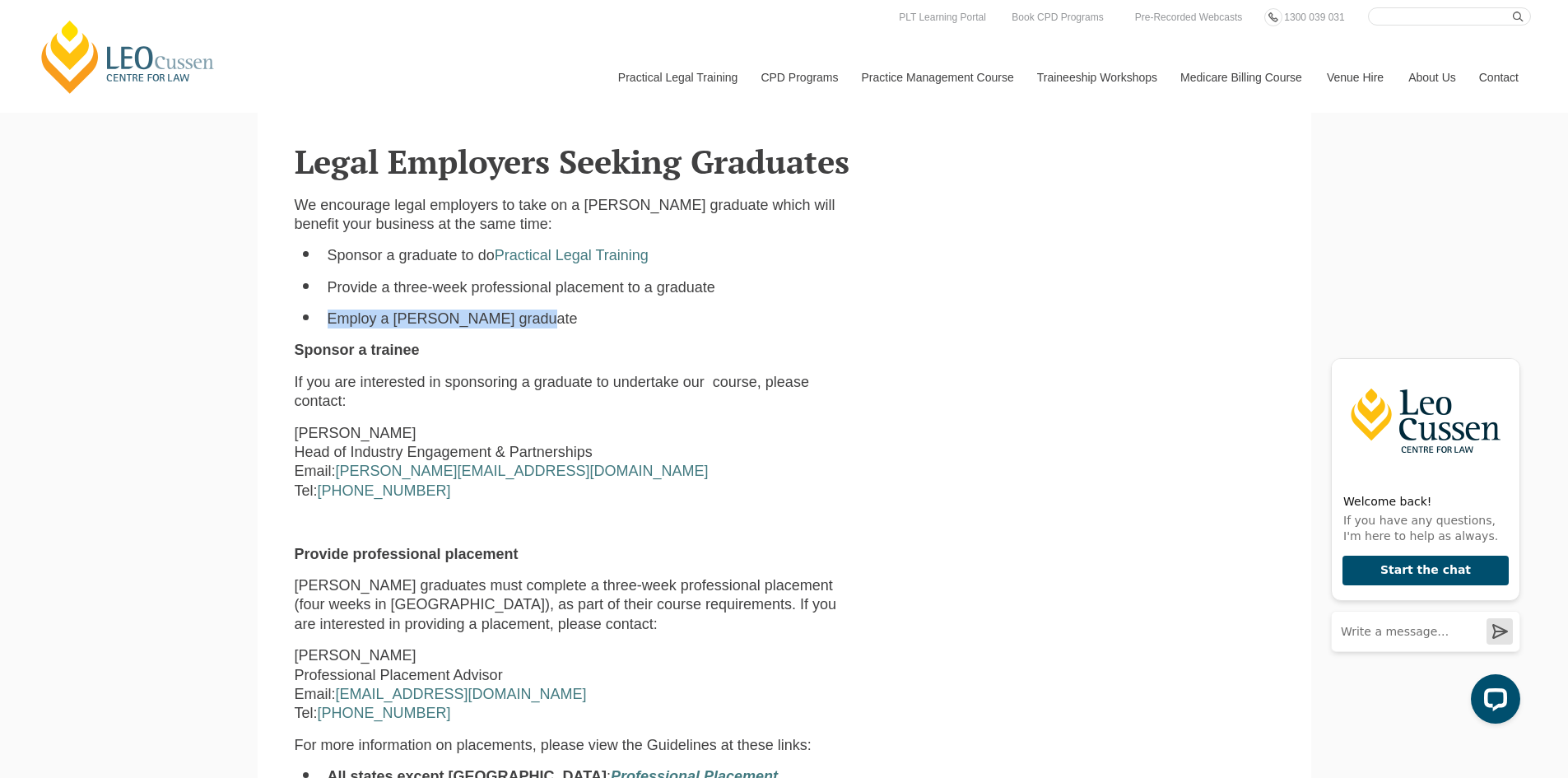
drag, startPoint x: 542, startPoint y: 319, endPoint x: 342, endPoint y: 313, distance: 200.1
click at [333, 316] on li "Employ a [PERSON_NAME] graduate" at bounding box center [592, 318] width 529 height 19
copy li "mploy a Leo Cussen graduate"
